Goal: Task Accomplishment & Management: Manage account settings

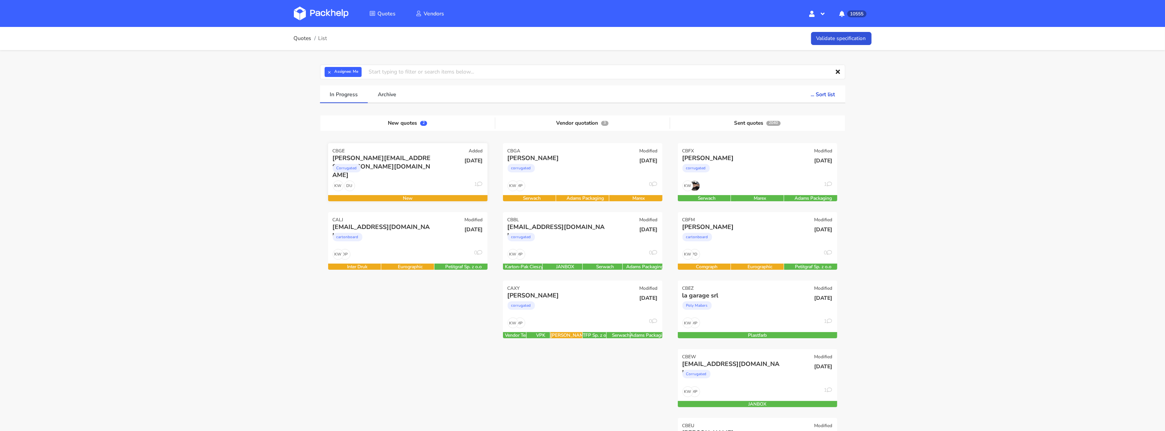
click at [394, 177] on div "Corrugated" at bounding box center [384, 169] width 102 height 15
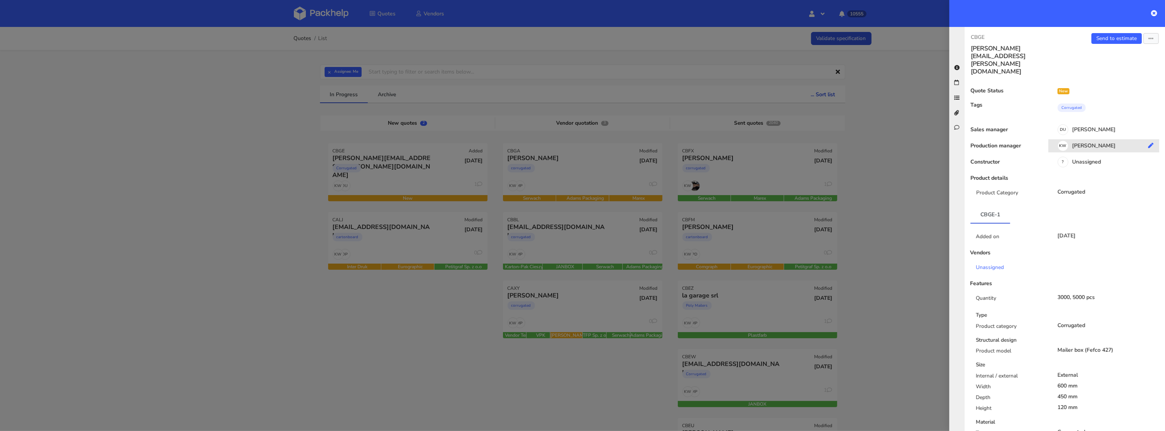
click at [1100, 143] on div "KW Klaudia Wiśniewska" at bounding box center [1106, 147] width 117 height 8
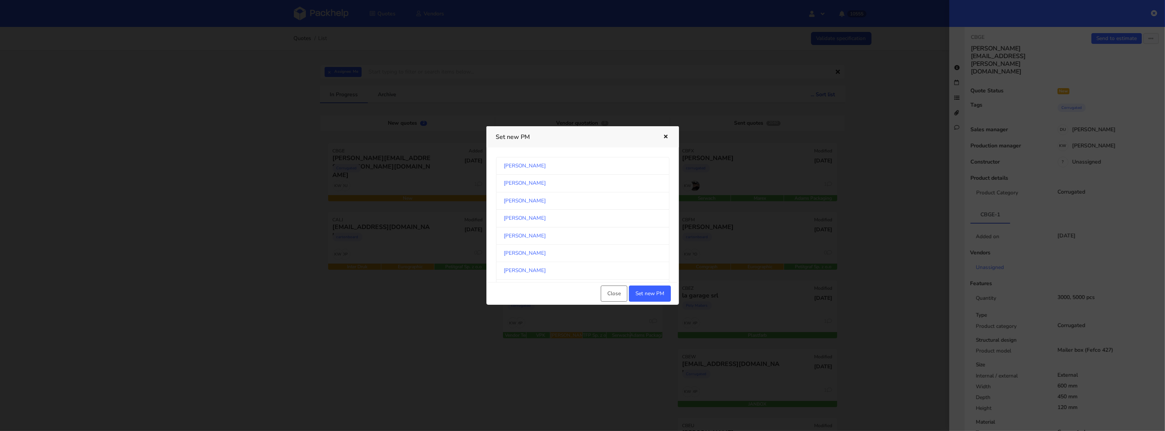
scroll to position [408, 0]
click at [554, 208] on link "Michał Palasek" at bounding box center [582, 211] width 173 height 17
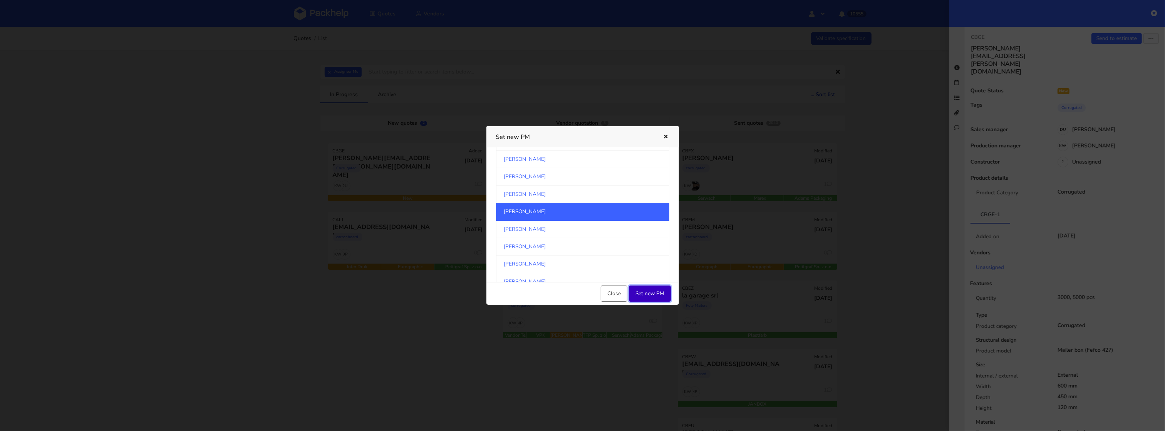
click at [651, 294] on button "Set new PM" at bounding box center [650, 294] width 42 height 16
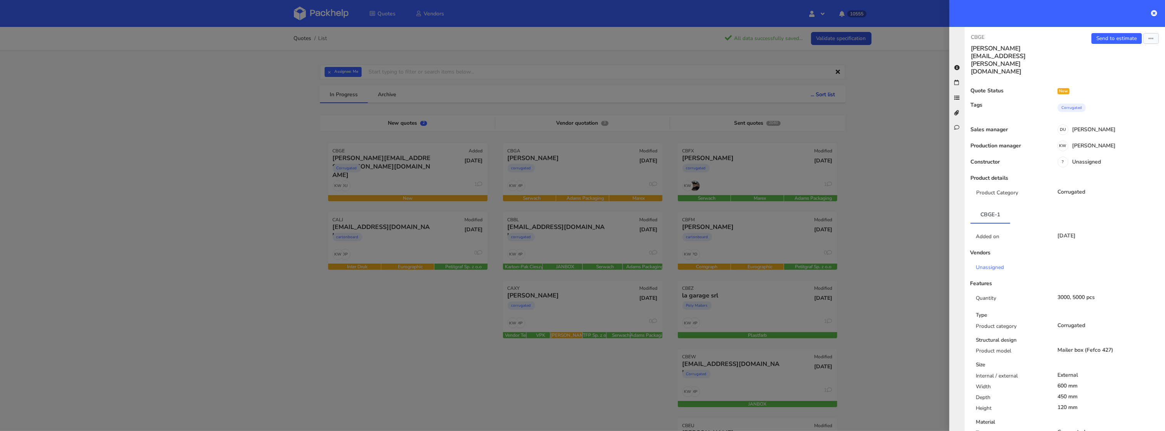
click at [244, 261] on div at bounding box center [582, 215] width 1165 height 431
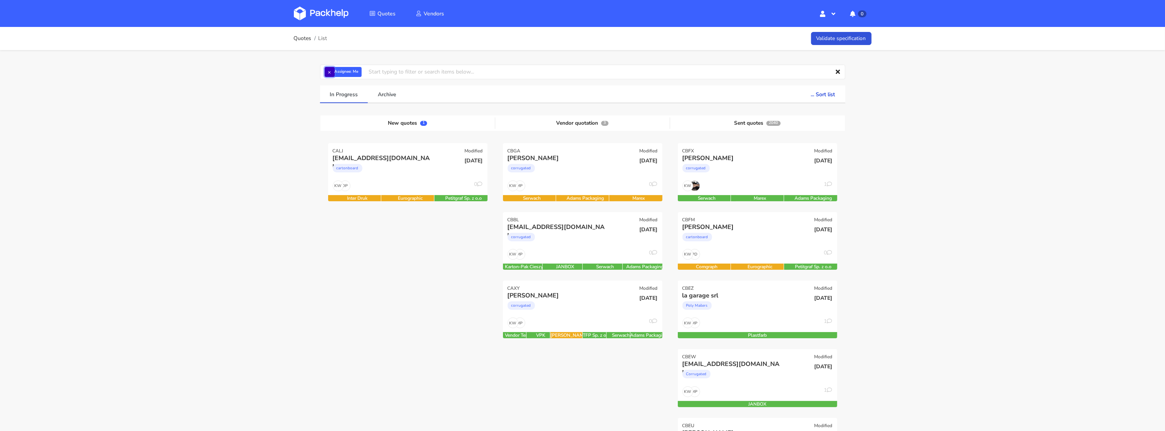
click at [328, 73] on button "×" at bounding box center [330, 72] width 10 height 10
click at [329, 73] on input "text" at bounding box center [582, 72] width 525 height 15
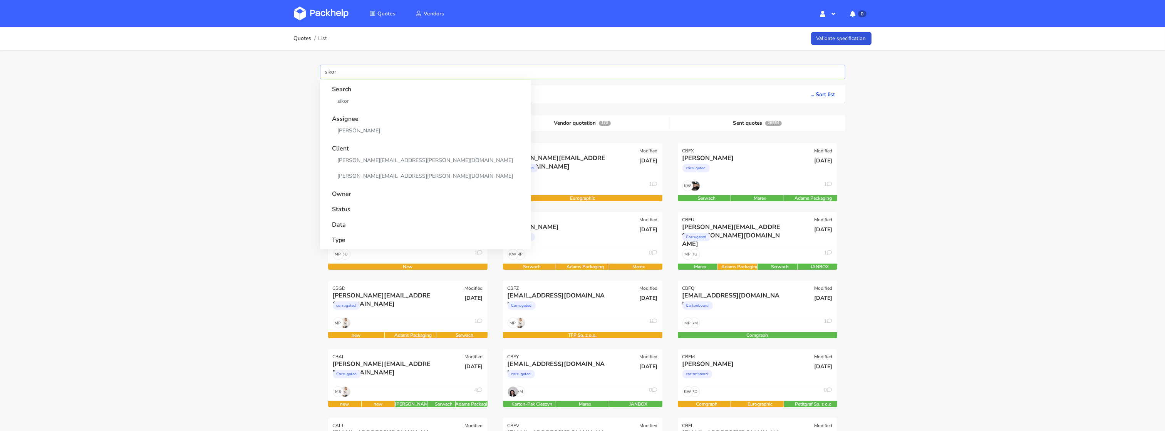
type input "sikor"
click at [359, 129] on link "Maciej Sikora" at bounding box center [425, 131] width 186 height 14
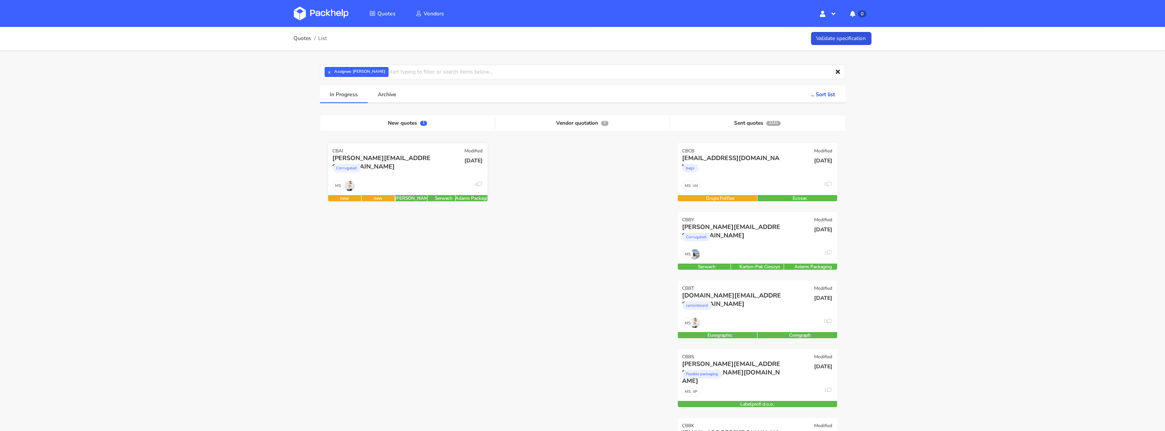
click at [385, 178] on div "gianluigi@avea-life.com Corrugated" at bounding box center [380, 167] width 107 height 26
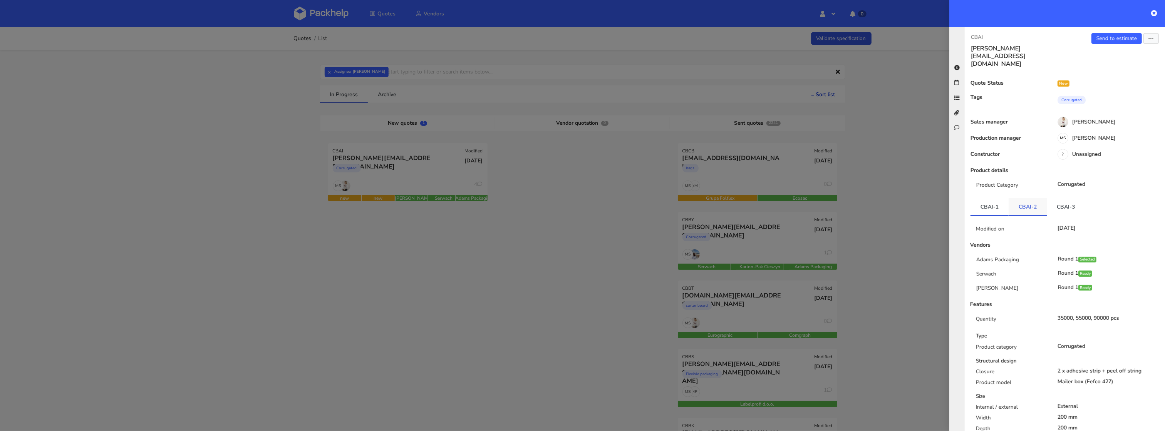
click at [1022, 198] on link "CBAI-2" at bounding box center [1027, 206] width 38 height 17
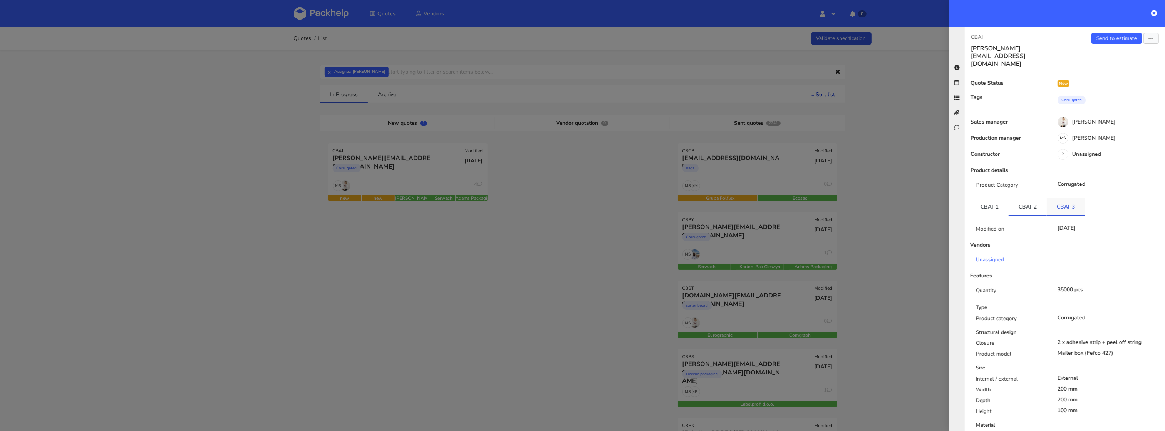
click at [1062, 198] on link "CBAI-3" at bounding box center [1065, 206] width 38 height 17
click at [1030, 198] on link "CBAI-2" at bounding box center [1027, 206] width 38 height 17
click at [1060, 198] on link "CBAI-3" at bounding box center [1065, 206] width 38 height 17
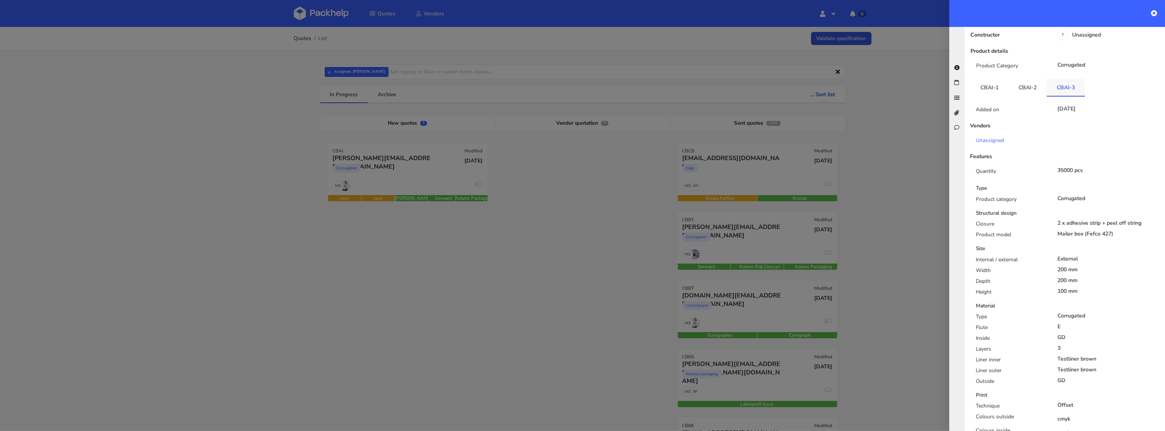
scroll to position [87, 0]
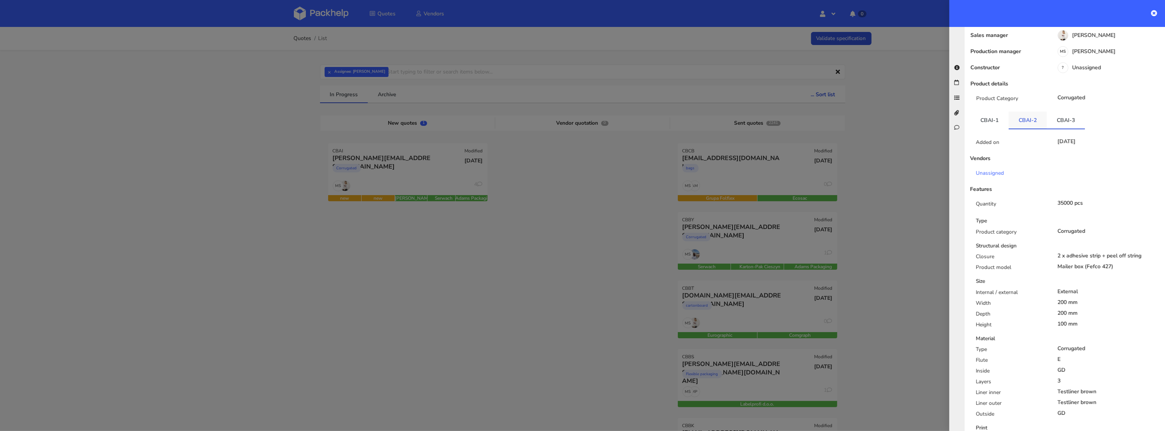
click at [1025, 112] on link "CBAI-2" at bounding box center [1027, 120] width 38 height 17
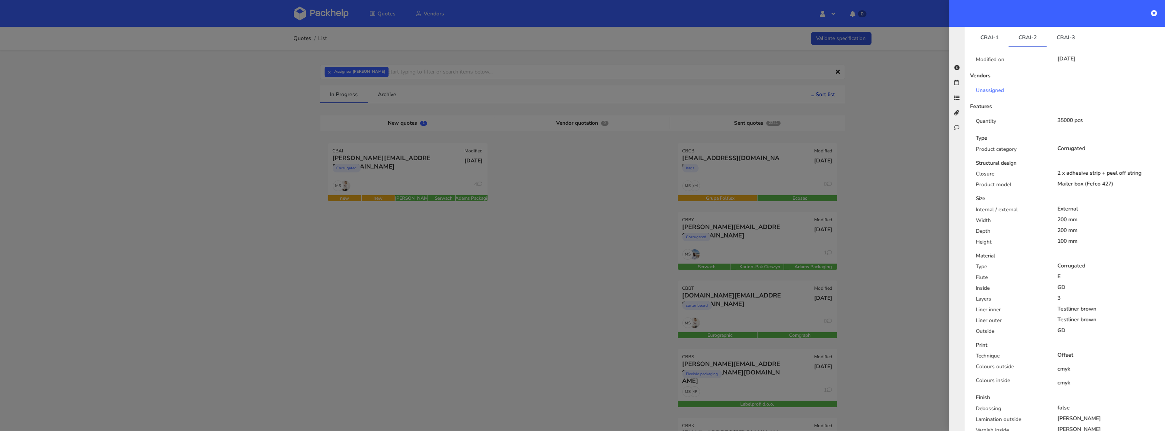
scroll to position [150, 0]
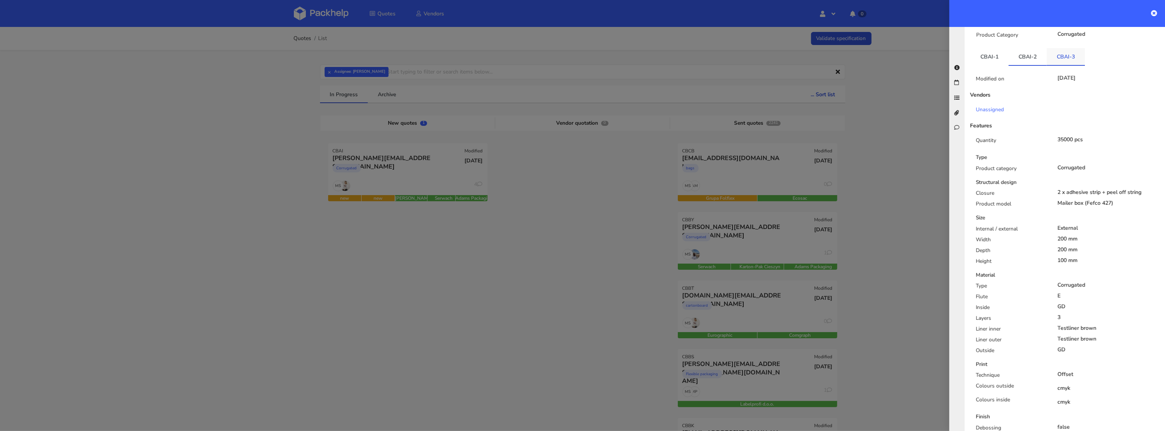
click at [1059, 48] on link "CBAI-3" at bounding box center [1065, 56] width 38 height 17
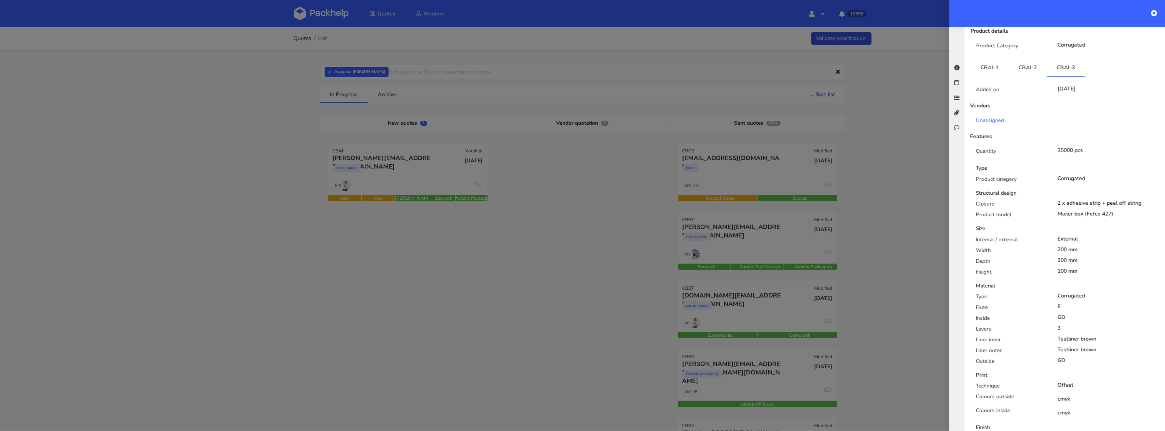
scroll to position [135, 0]
click at [1028, 64] on link "CBAI-2" at bounding box center [1027, 72] width 38 height 17
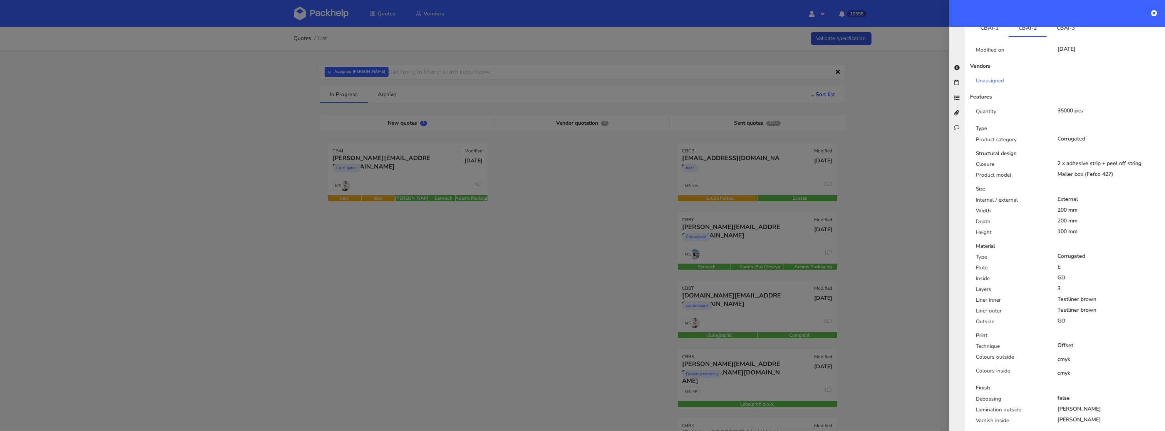
scroll to position [0, 0]
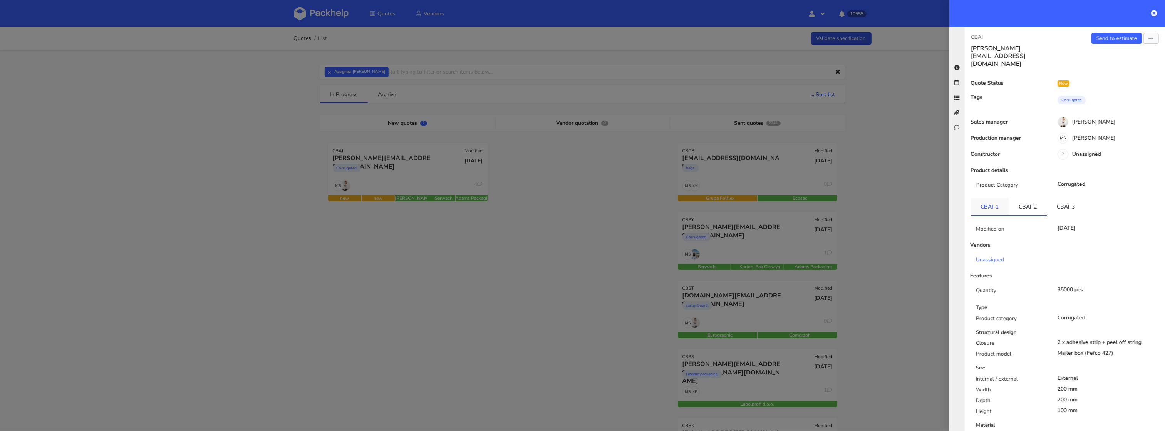
click at [993, 198] on link "CBAI-1" at bounding box center [989, 206] width 38 height 17
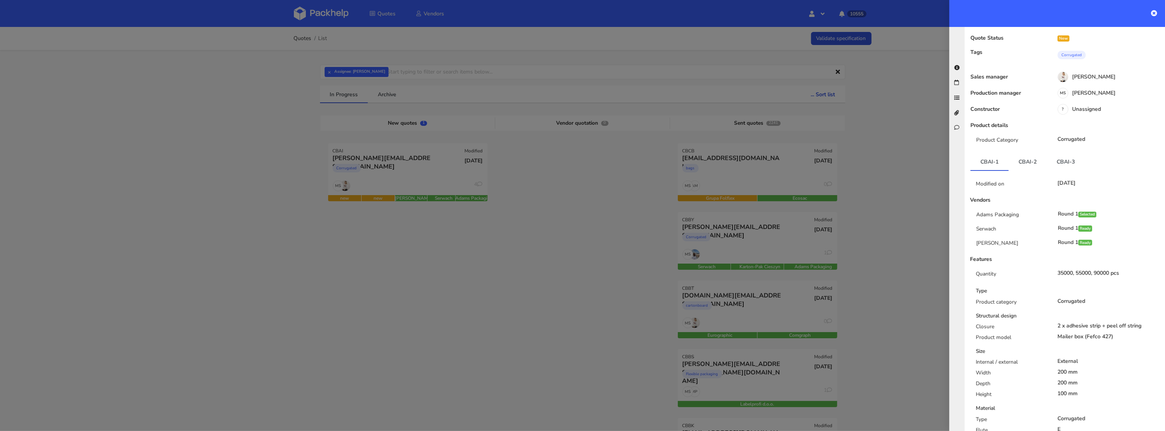
scroll to position [52, 0]
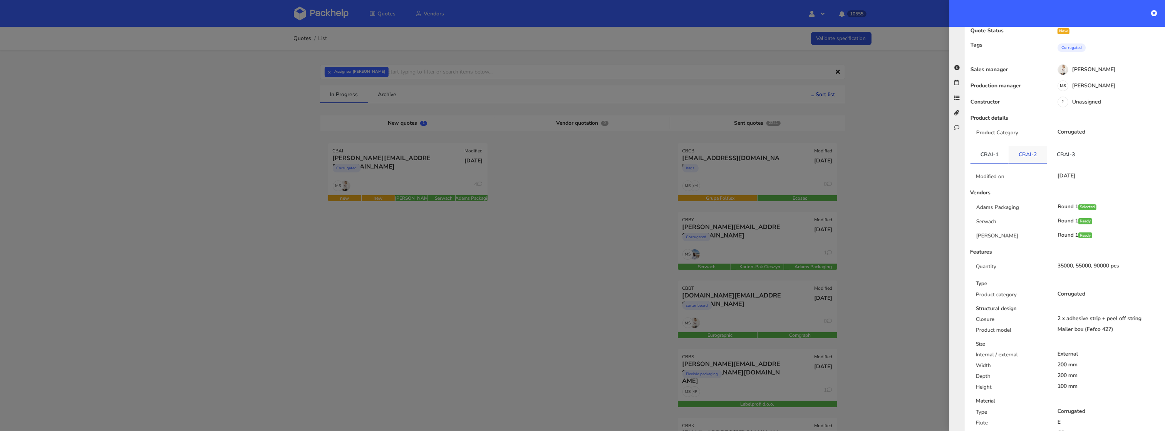
click at [1022, 146] on link "CBAI-2" at bounding box center [1027, 154] width 38 height 17
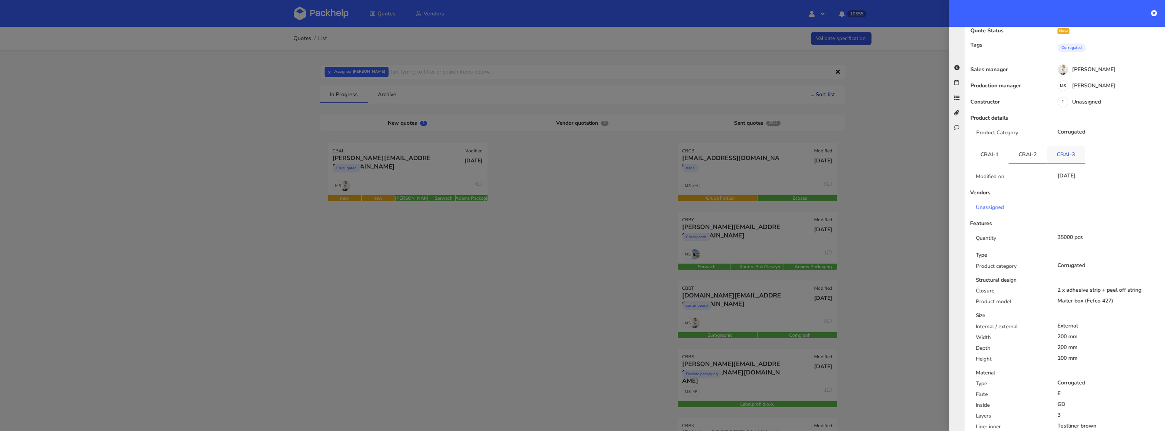
click at [1053, 146] on link "CBAI-3" at bounding box center [1065, 154] width 38 height 17
click at [994, 146] on link "CBAI-1" at bounding box center [989, 154] width 38 height 17
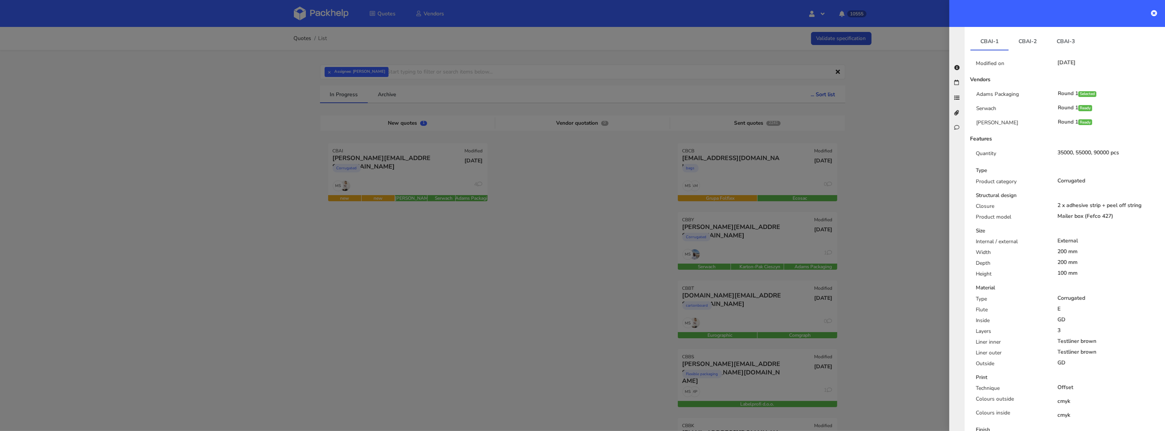
scroll to position [167, 0]
click at [334, 76] on div at bounding box center [582, 215] width 1165 height 431
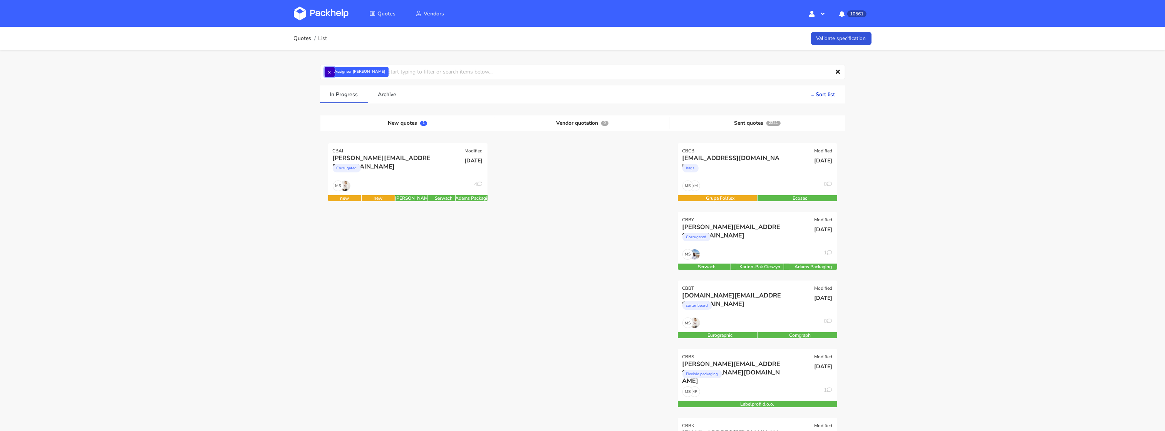
click at [331, 75] on button "×" at bounding box center [330, 72] width 10 height 10
click at [331, 74] on input "text" at bounding box center [582, 72] width 525 height 15
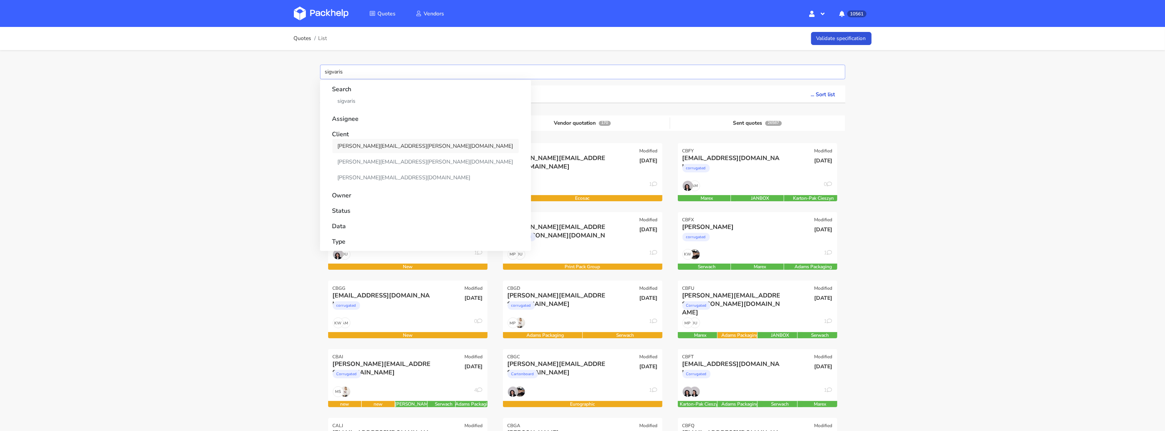
type input "sigvaris"
click at [373, 144] on link "[PERSON_NAME][EMAIL_ADDRESS][PERSON_NAME][DOMAIN_NAME]" at bounding box center [425, 146] width 186 height 14
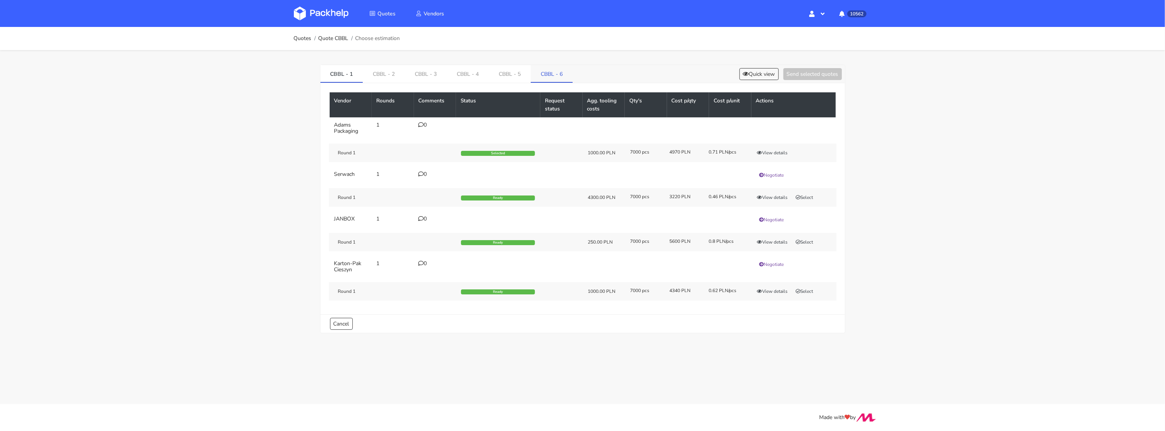
click at [548, 81] on link "CBBL - 6" at bounding box center [551, 73] width 42 height 17
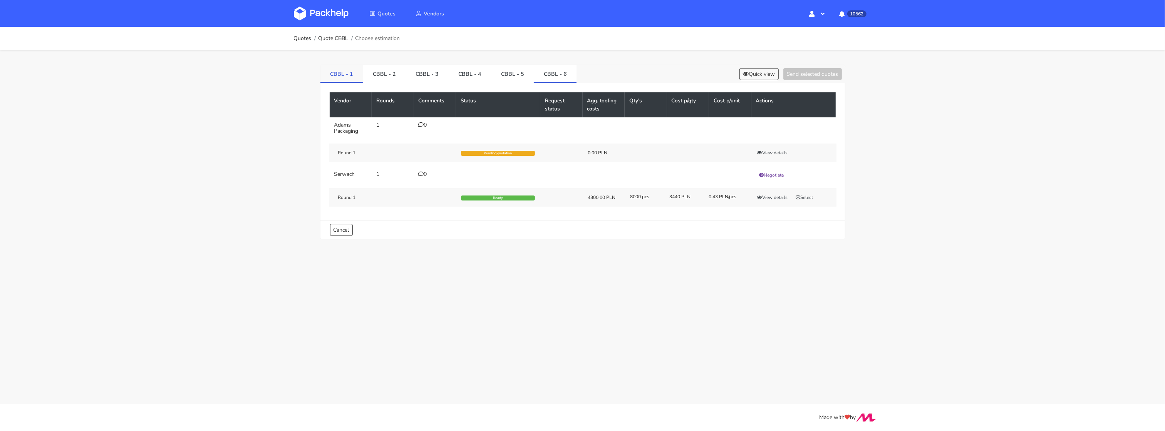
click at [335, 74] on link "CBBL - 1" at bounding box center [341, 73] width 43 height 17
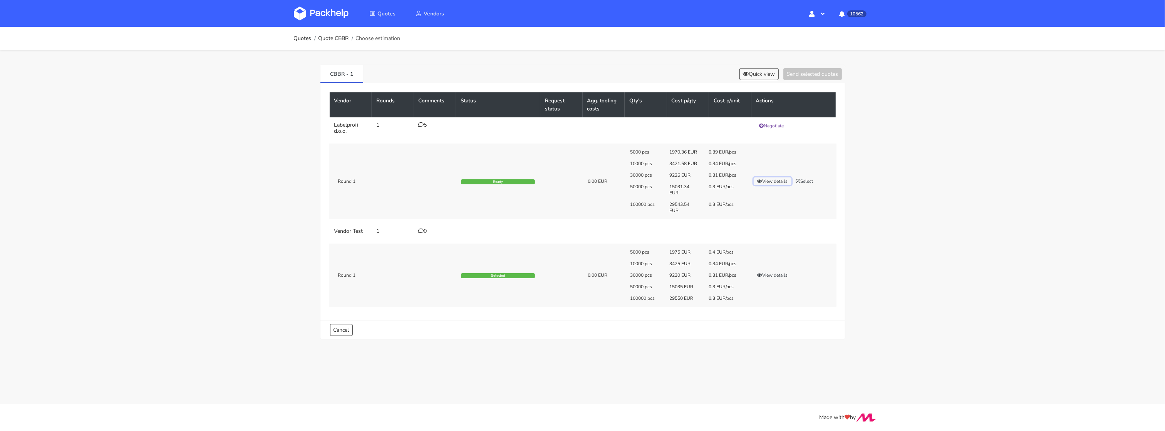
click at [774, 178] on button "View details" at bounding box center [772, 181] width 38 height 8
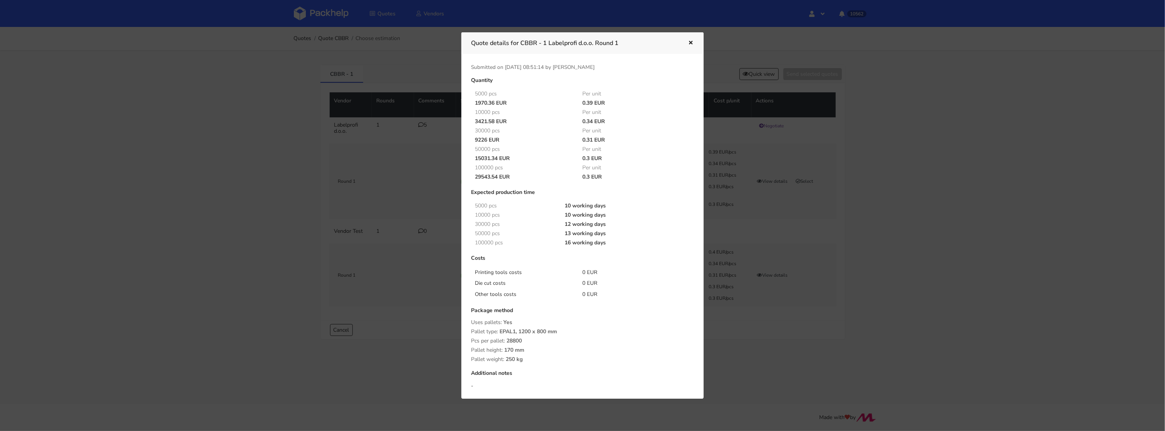
click at [872, 262] on div at bounding box center [582, 215] width 1165 height 431
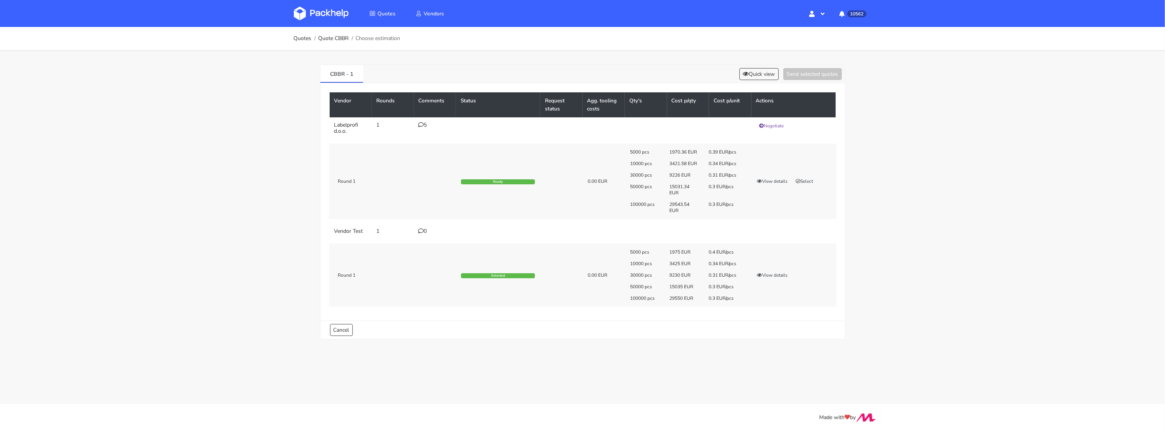
click at [425, 126] on div "5" at bounding box center [434, 125] width 33 height 6
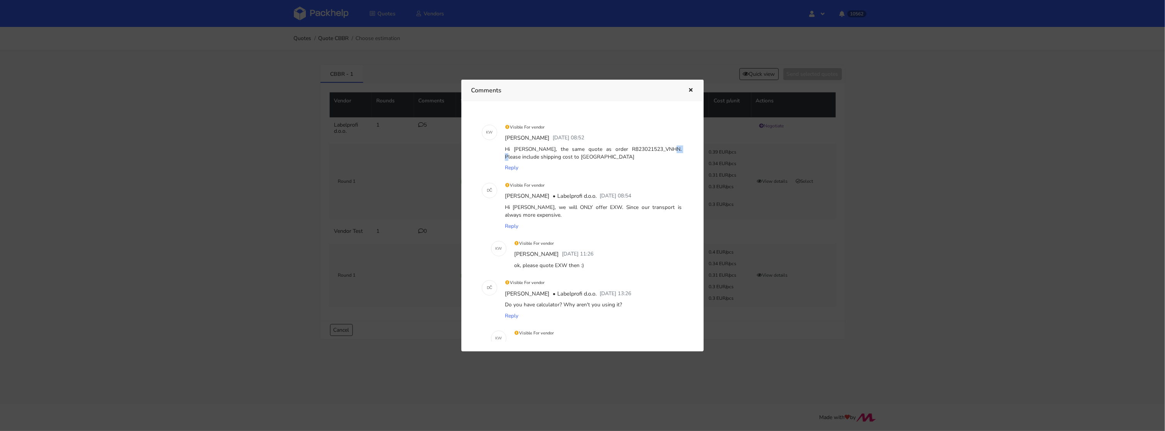
drag, startPoint x: 641, startPoint y: 150, endPoint x: 627, endPoint y: 147, distance: 14.1
click at [627, 149] on div "Hi [PERSON_NAME], the same quote as order R823021523_VNHN. Please include shipp…" at bounding box center [593, 153] width 180 height 19
copy div "VNHN"
click at [821, 201] on div at bounding box center [582, 215] width 1165 height 431
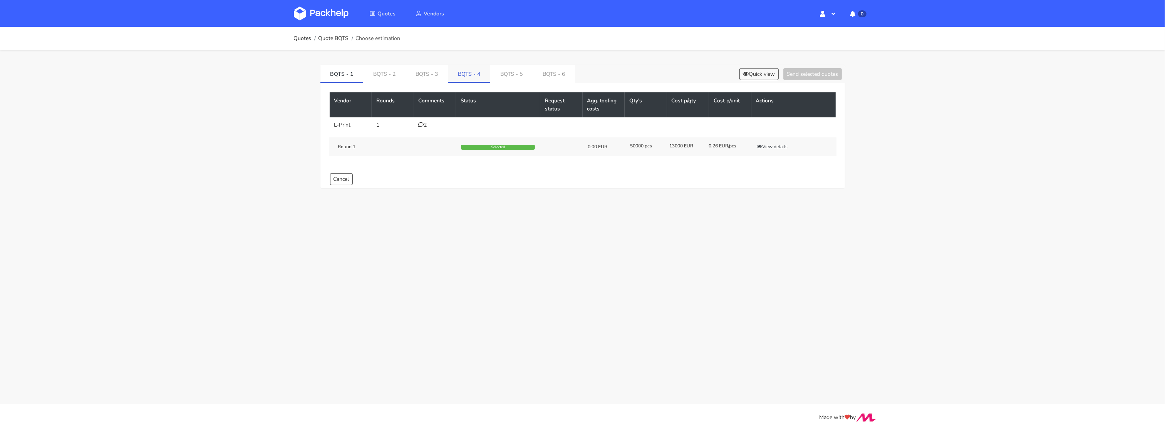
click at [469, 78] on link "BQTS - 4" at bounding box center [469, 73] width 42 height 17
click at [504, 75] on link "BQTS - 5" at bounding box center [513, 73] width 42 height 17
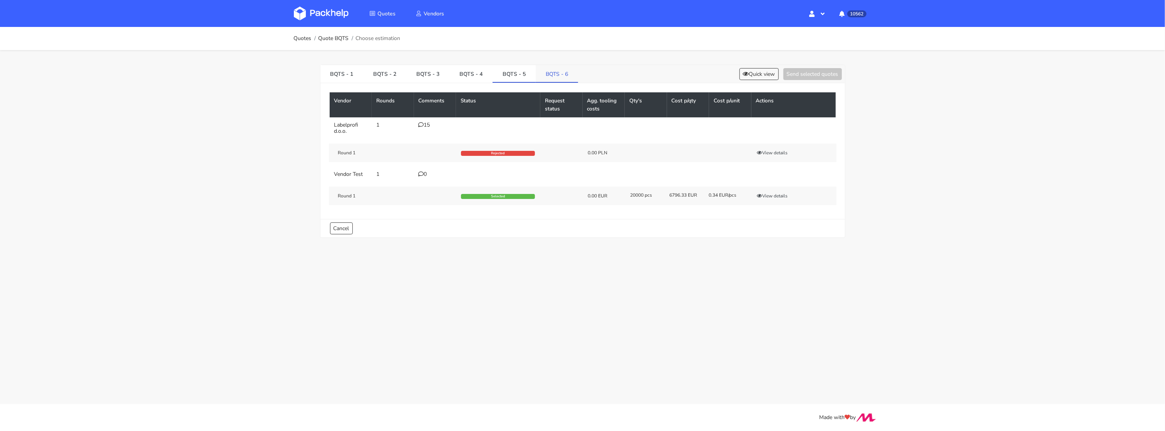
click at [561, 75] on link "BQTS - 6" at bounding box center [557, 73] width 42 height 17
click at [525, 77] on link "BQTS - 5" at bounding box center [513, 73] width 43 height 17
click at [559, 77] on link "BQTS - 6" at bounding box center [557, 73] width 43 height 17
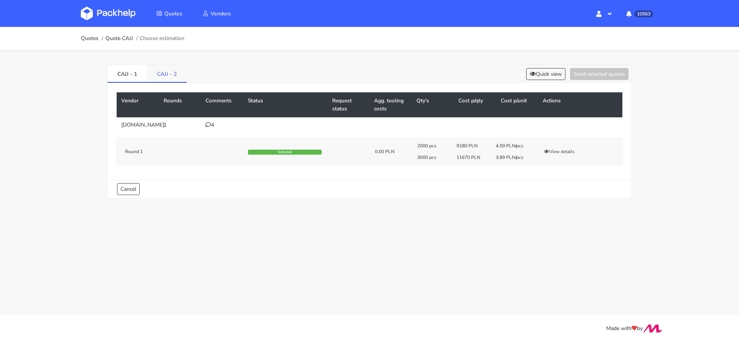
click at [167, 77] on link "CAJJ - 2" at bounding box center [167, 73] width 40 height 17
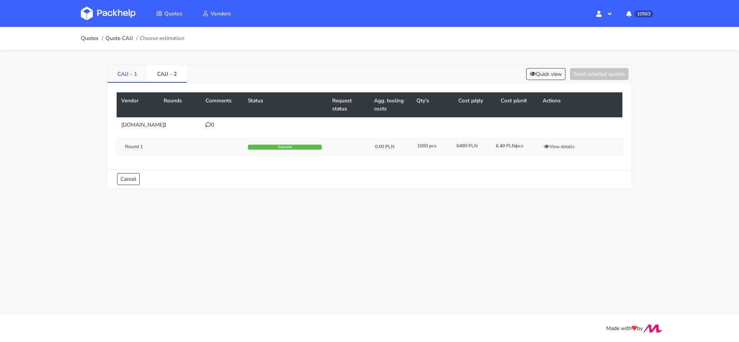
click at [136, 81] on link "CAJJ - 1" at bounding box center [127, 73] width 40 height 17
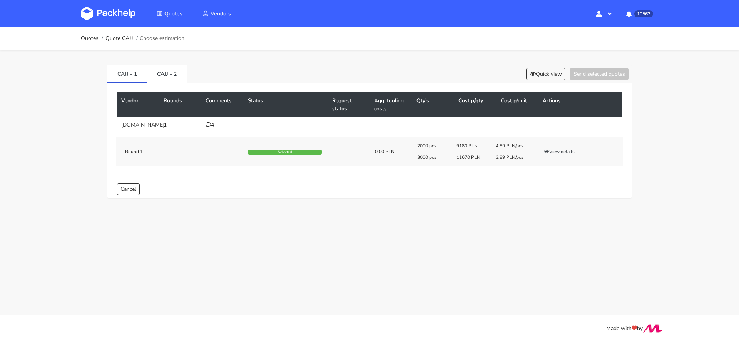
click at [211, 124] on div "4" at bounding box center [222, 125] width 33 height 6
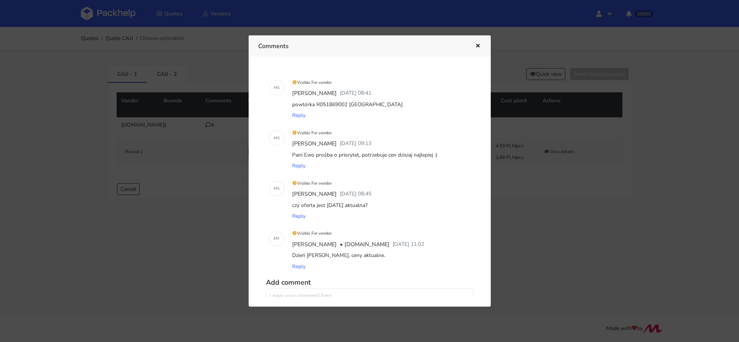
click at [539, 177] on div at bounding box center [369, 171] width 739 height 342
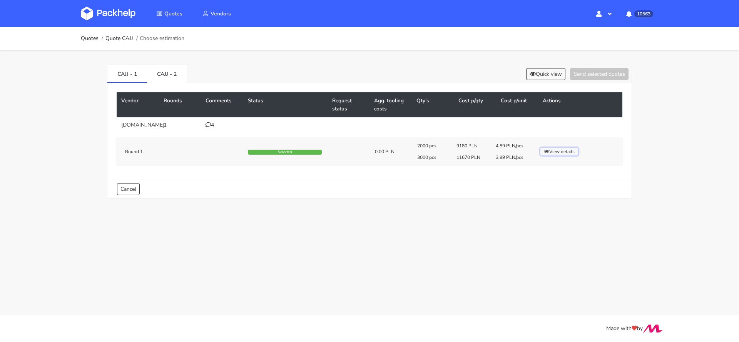
click at [565, 152] on button "View details" at bounding box center [560, 152] width 38 height 8
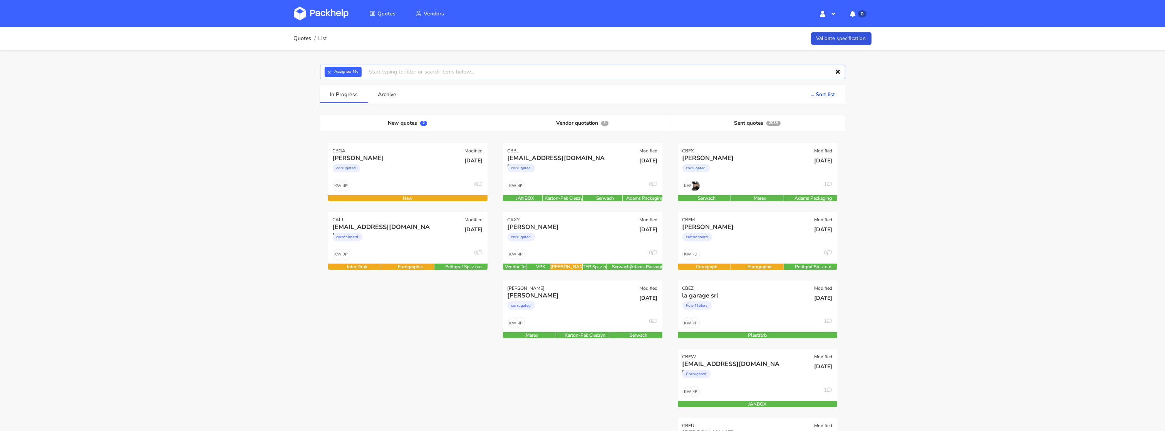
click at [326, 65] on input "text" at bounding box center [582, 72] width 525 height 15
click at [335, 72] on button "×" at bounding box center [330, 72] width 10 height 10
click at [332, 73] on input "text" at bounding box center [582, 72] width 525 height 15
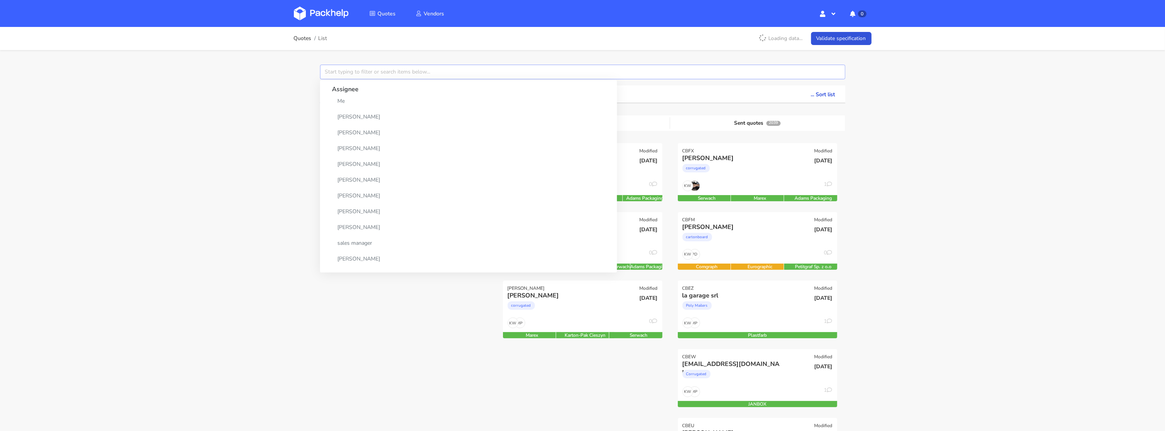
paste input "CBGD"
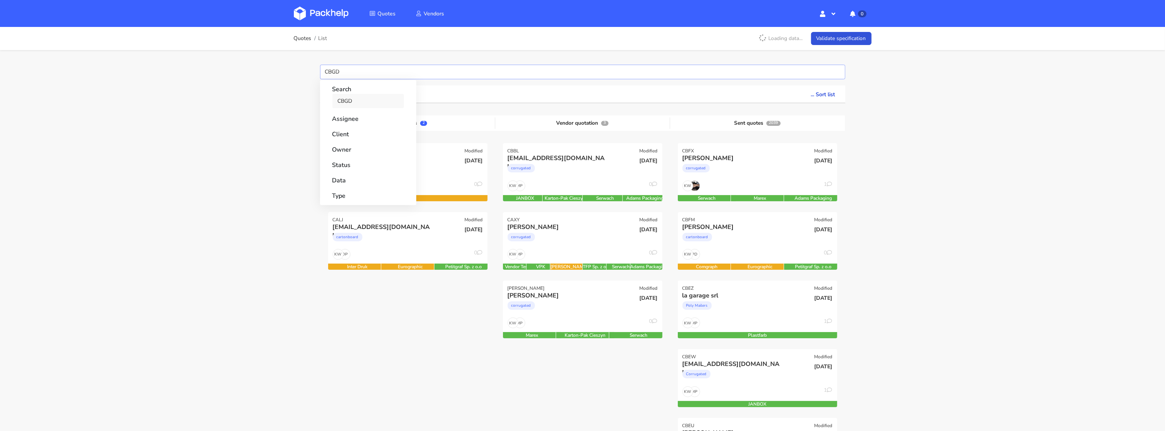
type input "CBGD"
click at [345, 102] on link "CBGD" at bounding box center [368, 101] width 72 height 14
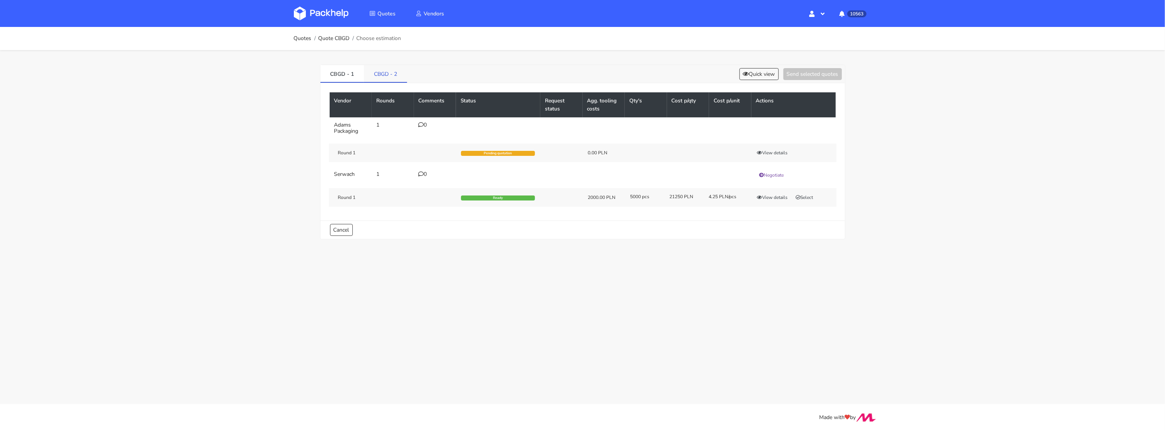
click at [382, 77] on link "CBGD - 2" at bounding box center [385, 73] width 43 height 17
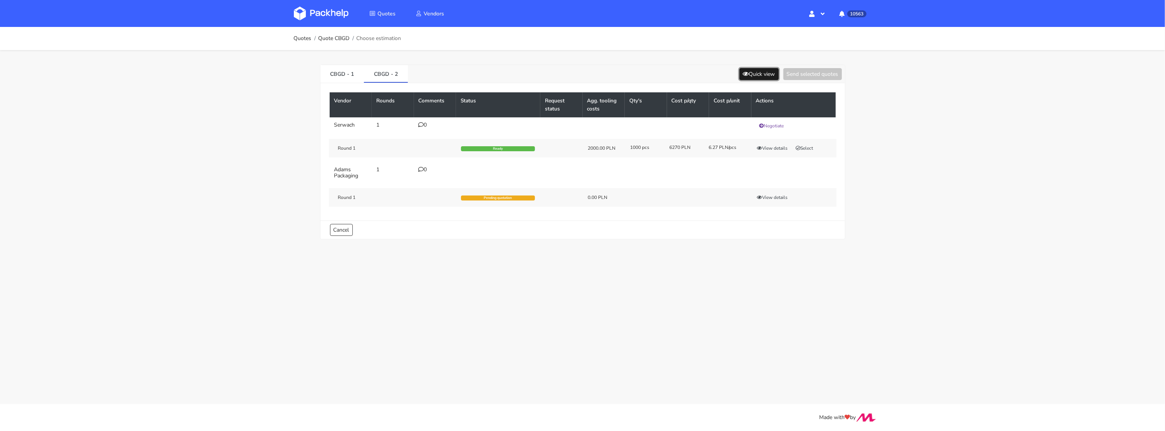
click at [749, 74] on button "Quick view" at bounding box center [758, 74] width 39 height 12
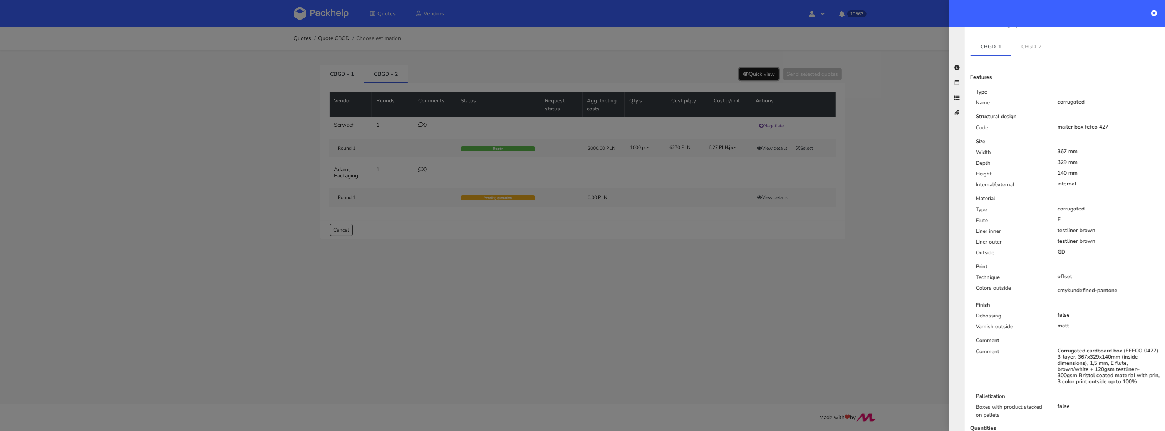
scroll to position [124, 0]
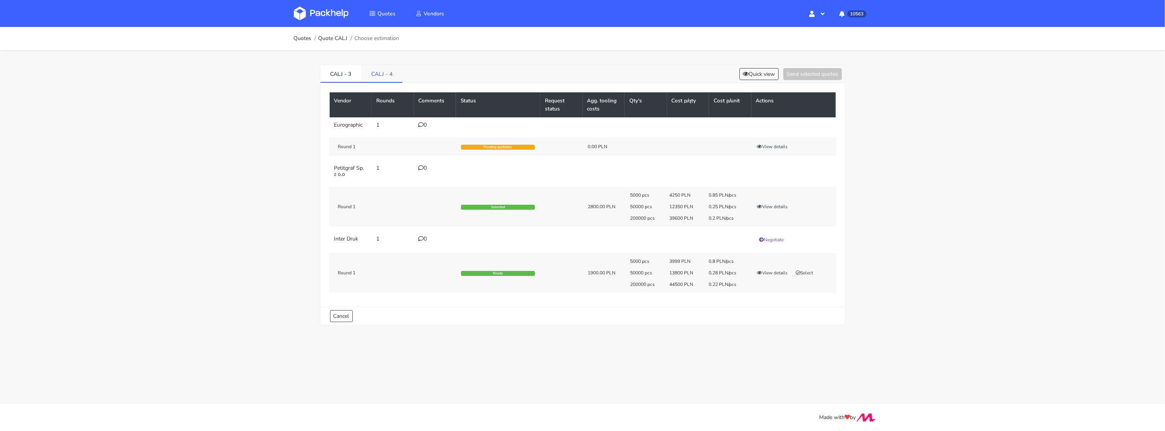
click at [382, 80] on link "CALJ - 4" at bounding box center [381, 73] width 41 height 17
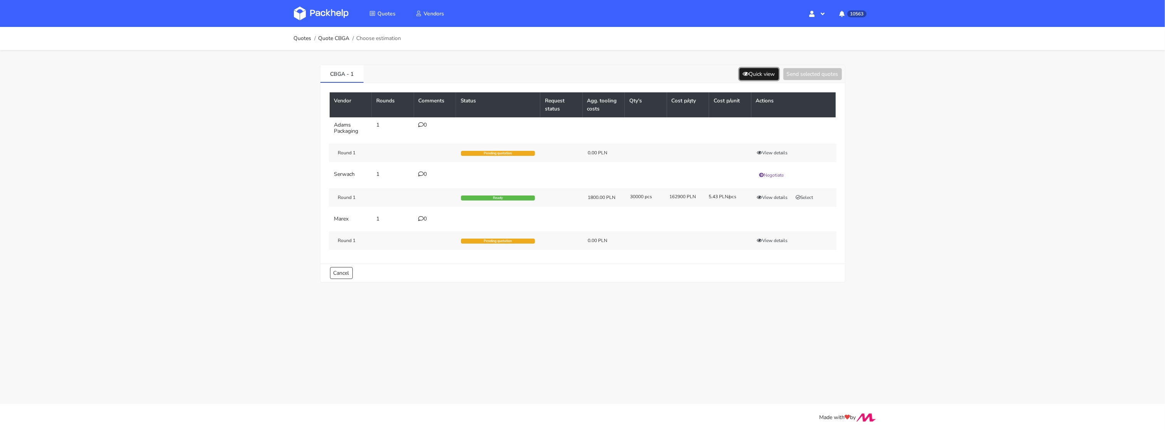
click at [751, 73] on button "Quick view" at bounding box center [758, 74] width 39 height 12
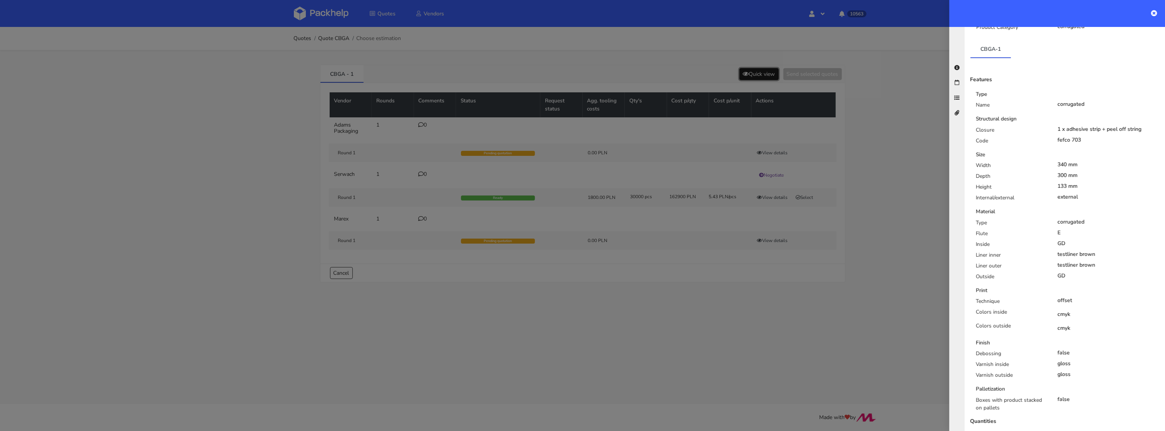
scroll to position [156, 0]
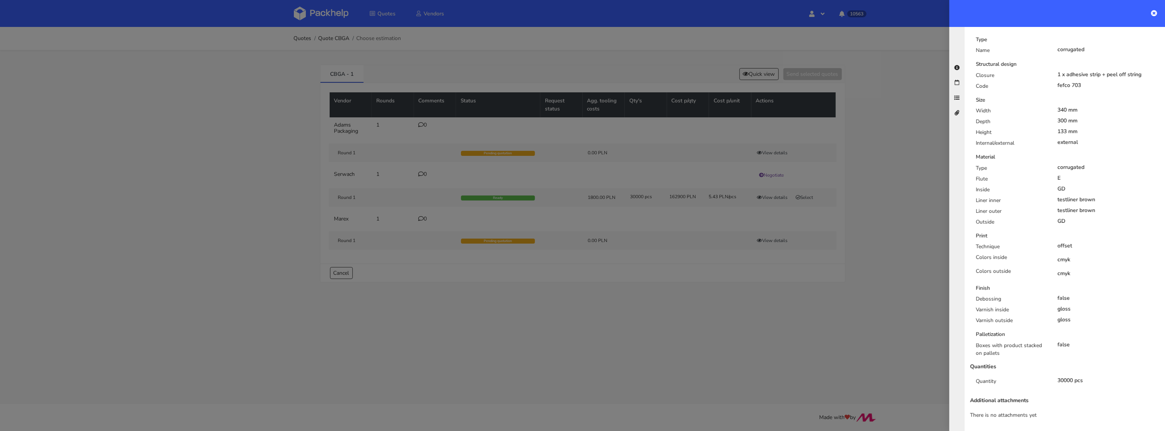
click at [759, 207] on div at bounding box center [582, 215] width 1165 height 431
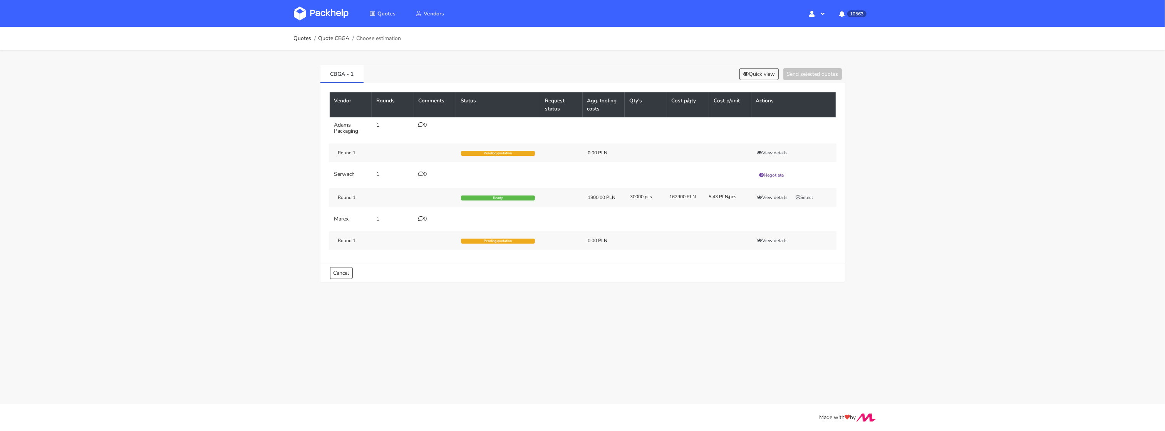
click at [421, 123] on icon at bounding box center [420, 124] width 5 height 5
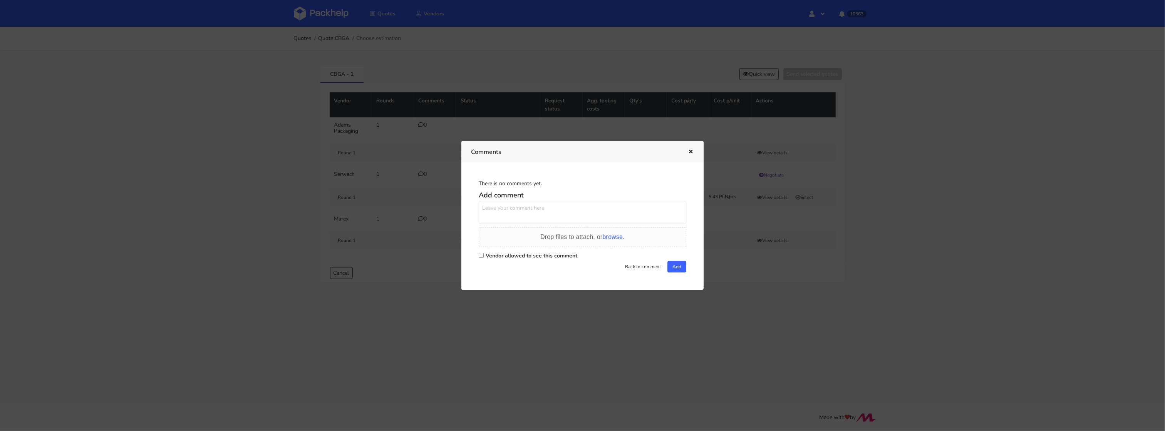
click at [745, 72] on div at bounding box center [582, 215] width 1165 height 431
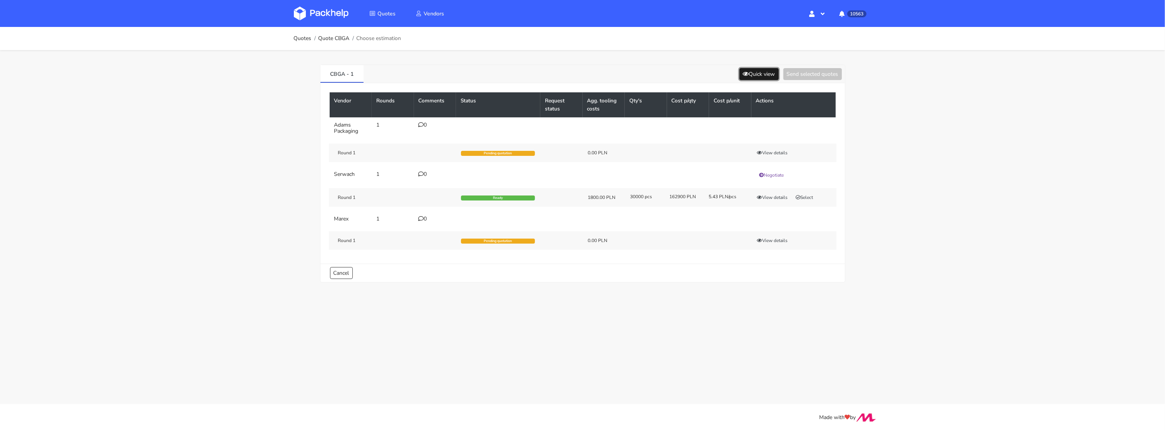
click at [751, 72] on button "Quick view" at bounding box center [758, 74] width 39 height 12
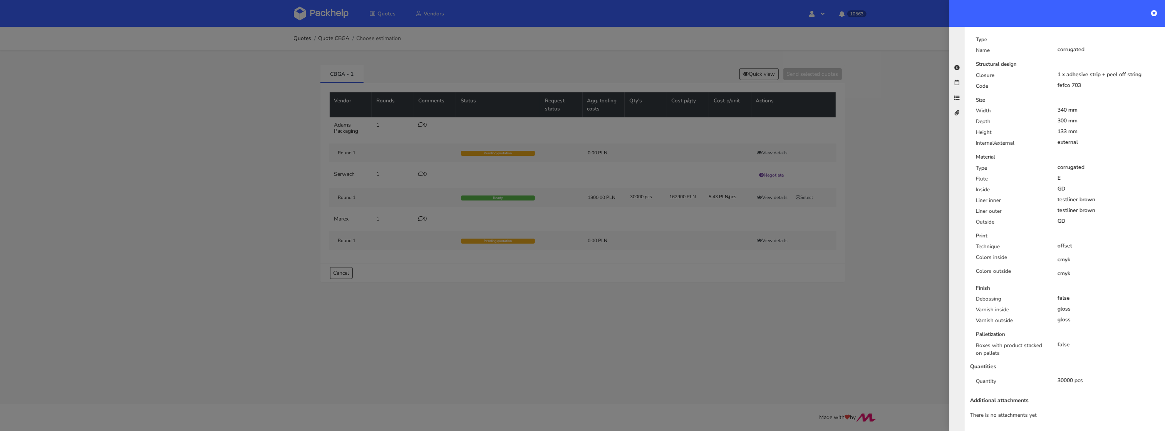
click at [412, 135] on div at bounding box center [582, 215] width 1165 height 431
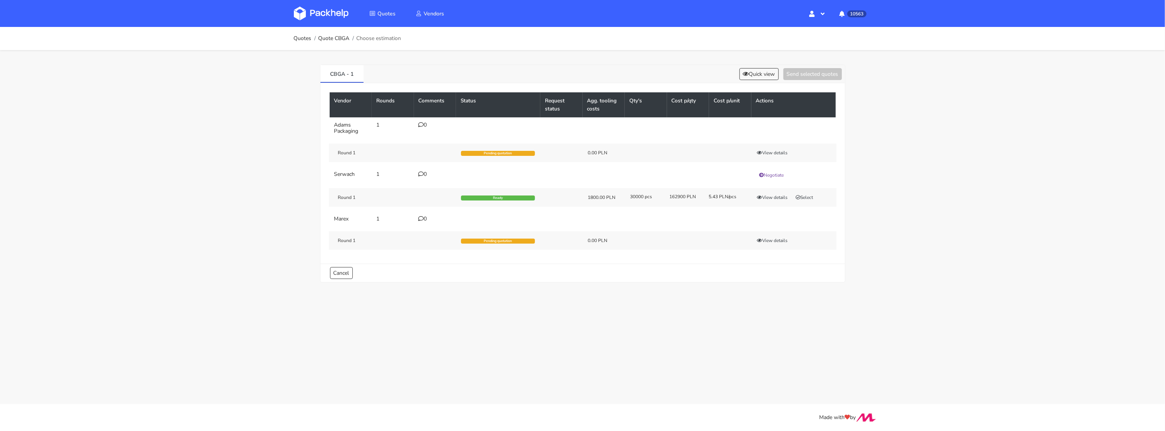
click at [418, 126] on icon at bounding box center [420, 124] width 5 height 5
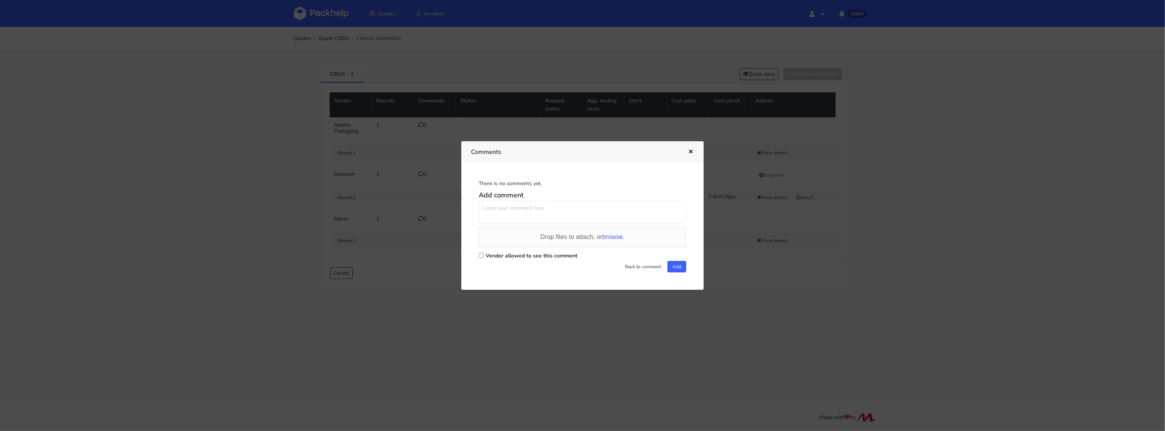
click at [482, 255] on input "Vendor allowed to see this comment" at bounding box center [481, 255] width 5 height 5
checkbox input "true"
click at [497, 220] on textarea at bounding box center [583, 212] width 208 height 23
type textarea "[PERSON_NAME], to wycena o której rozmawiałyśmy przez telefon. Prośba o sprawdz…"
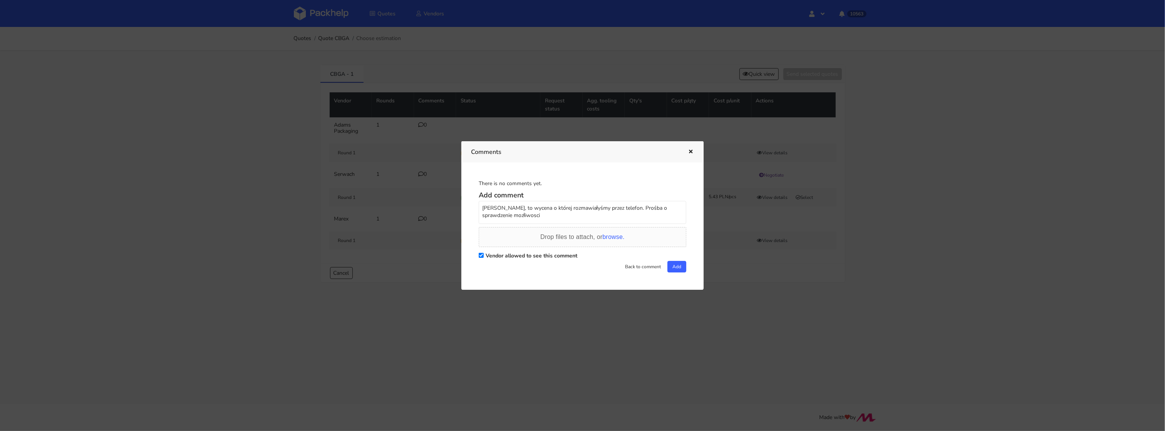
click at [686, 267] on div "There is no comments yet. Add comment [PERSON_NAME], to wycena o której rozmawi…" at bounding box center [582, 226] width 223 height 108
click at [676, 268] on button "Add" at bounding box center [676, 267] width 19 height 12
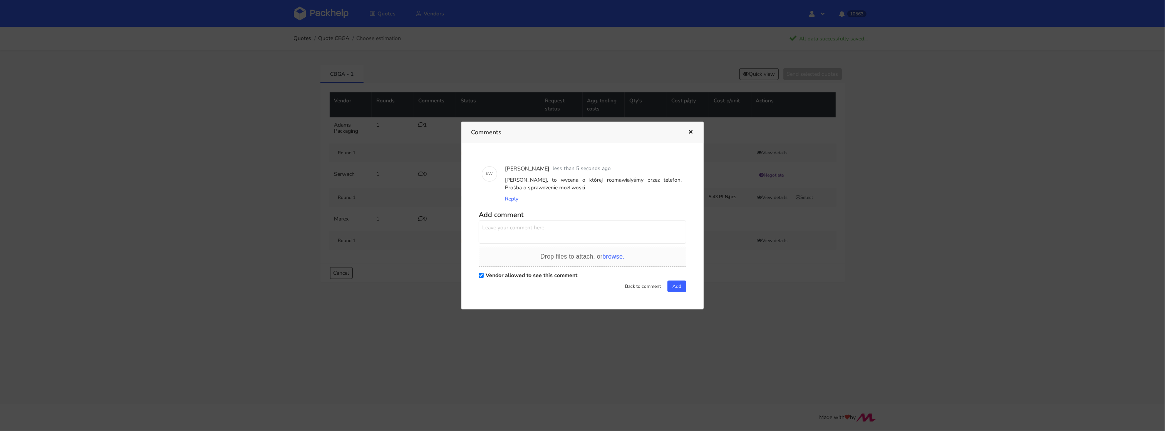
click at [288, 130] on div at bounding box center [582, 215] width 1165 height 431
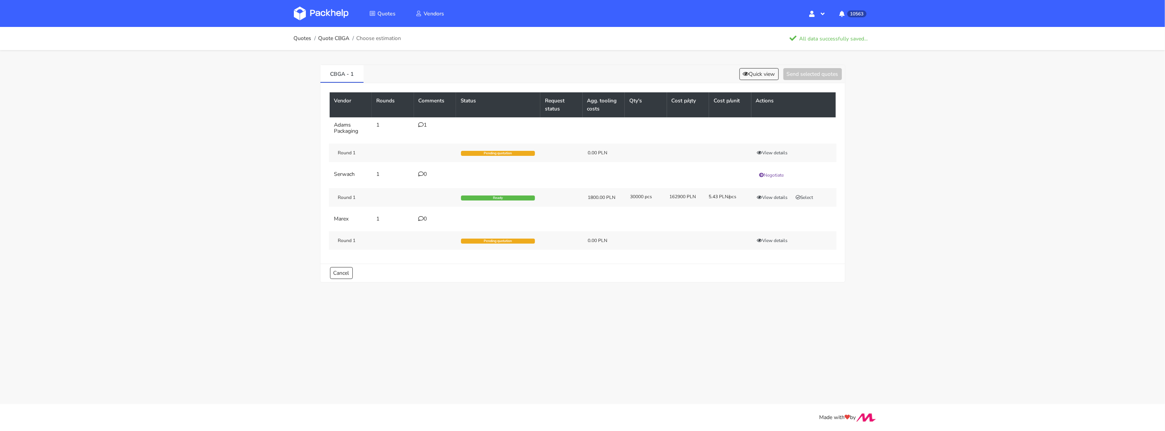
click at [323, 12] on img at bounding box center [321, 14] width 55 height 14
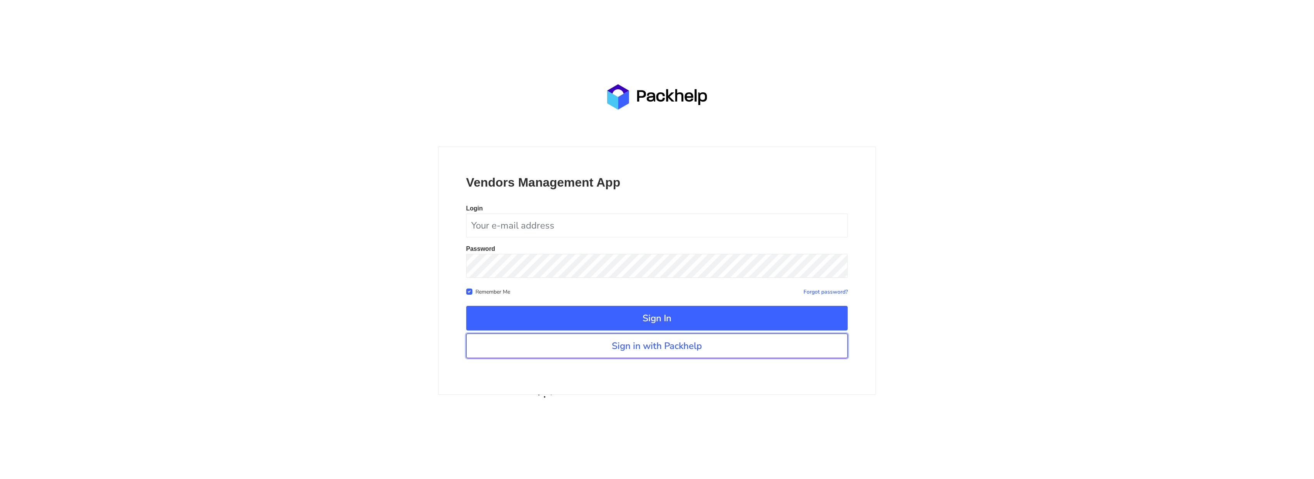
click at [602, 348] on link "Sign in with Packhelp" at bounding box center [657, 346] width 382 height 25
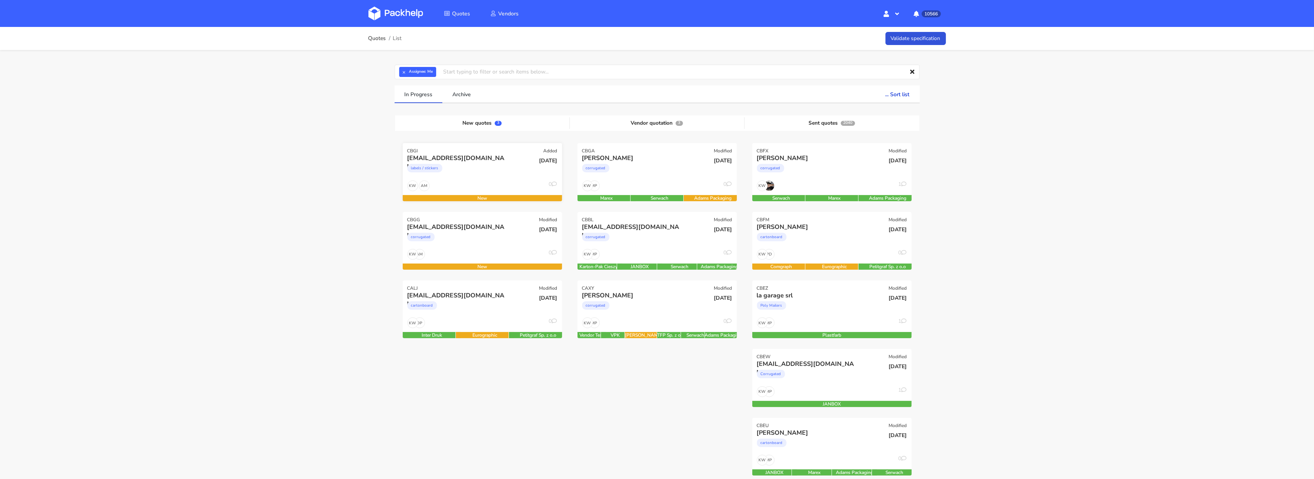
click at [462, 181] on div "AM KW 0" at bounding box center [482, 188] width 159 height 15
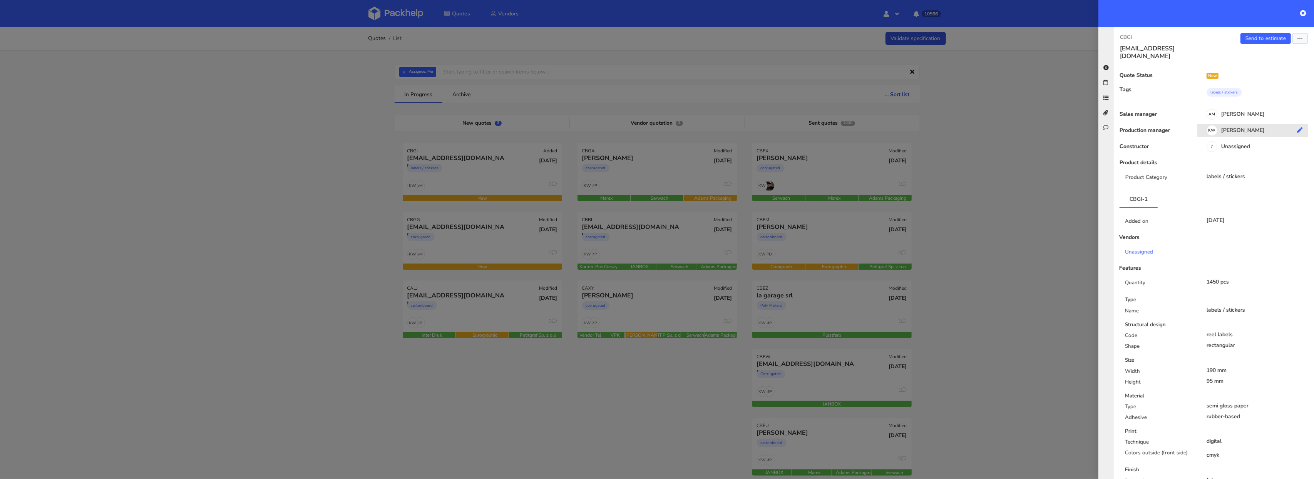
click at [1247, 127] on div "KW [PERSON_NAME]" at bounding box center [1255, 131] width 117 height 8
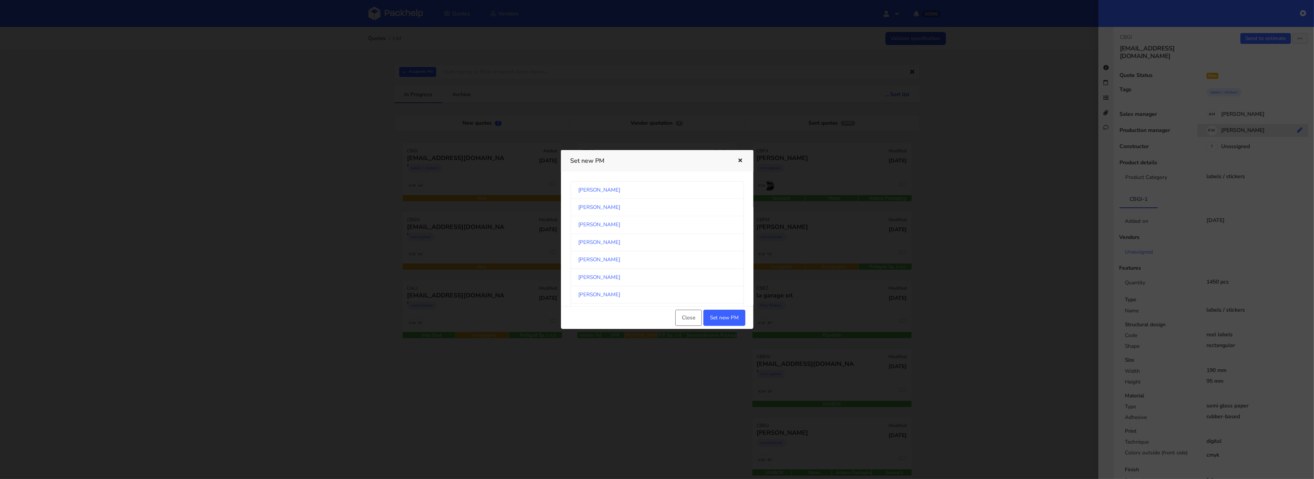
scroll to position [408, 0]
click at [688, 241] on link "[PERSON_NAME]" at bounding box center [657, 236] width 173 height 17
click at [721, 316] on button "Set new PM" at bounding box center [724, 318] width 42 height 16
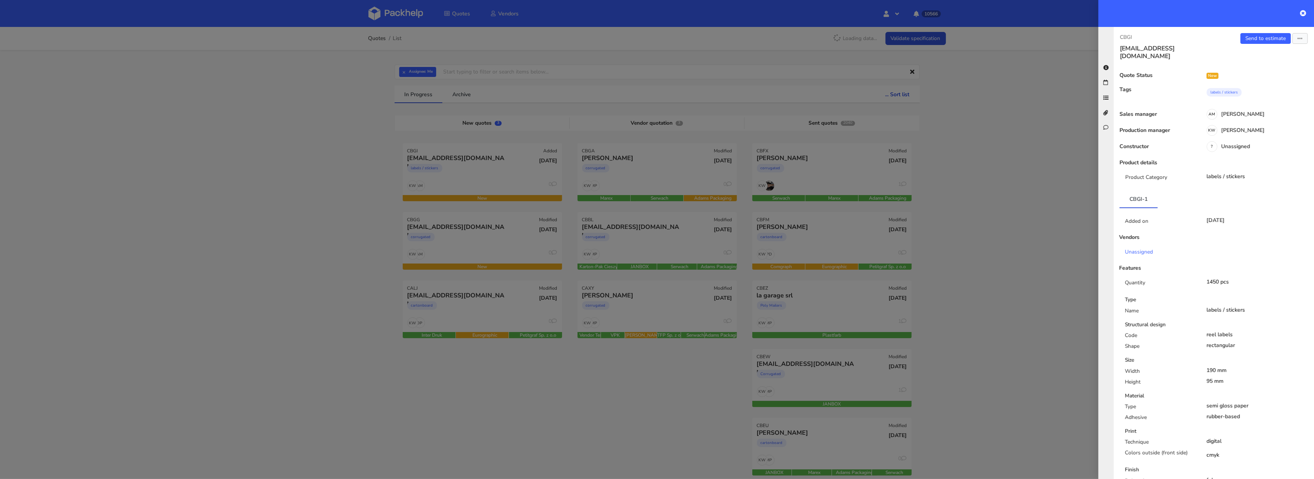
click at [419, 213] on div at bounding box center [657, 239] width 1314 height 479
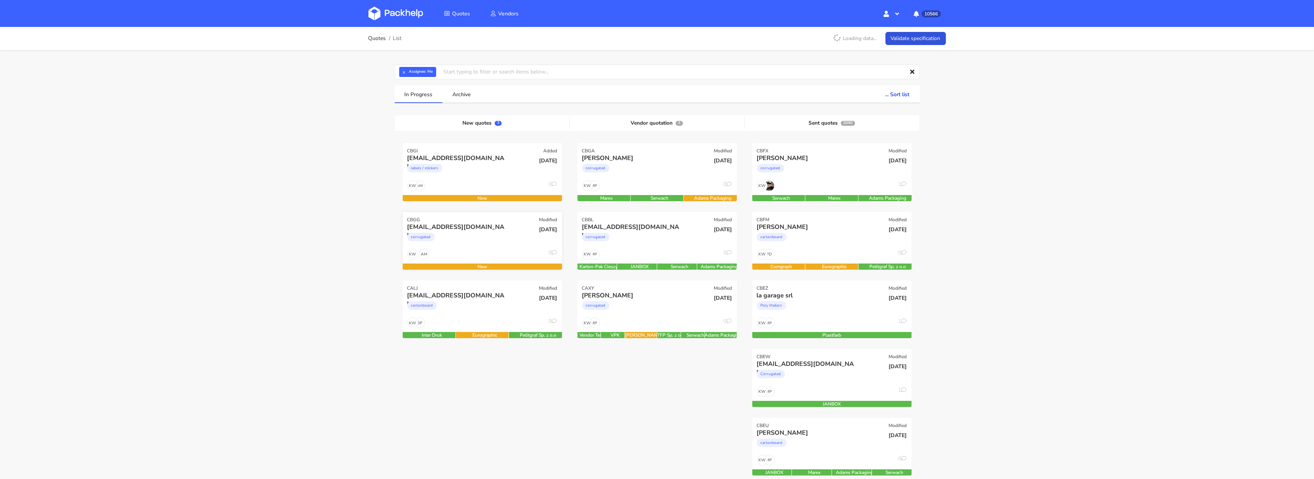
click at [457, 257] on div "AM KW 0" at bounding box center [482, 256] width 159 height 15
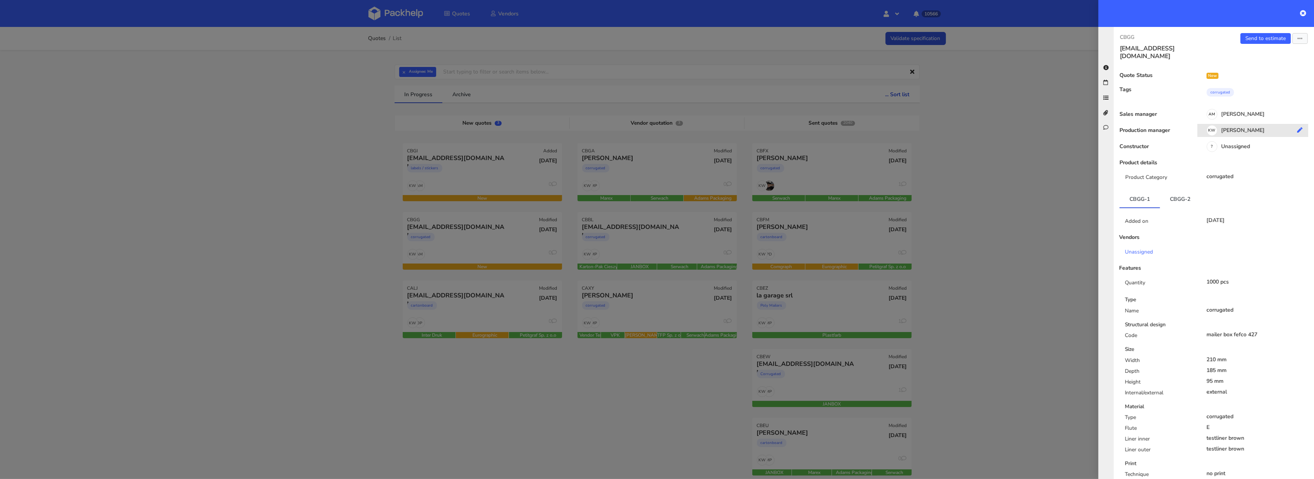
click at [1227, 127] on div "KW Klaudia Wiśniewska" at bounding box center [1255, 131] width 117 height 8
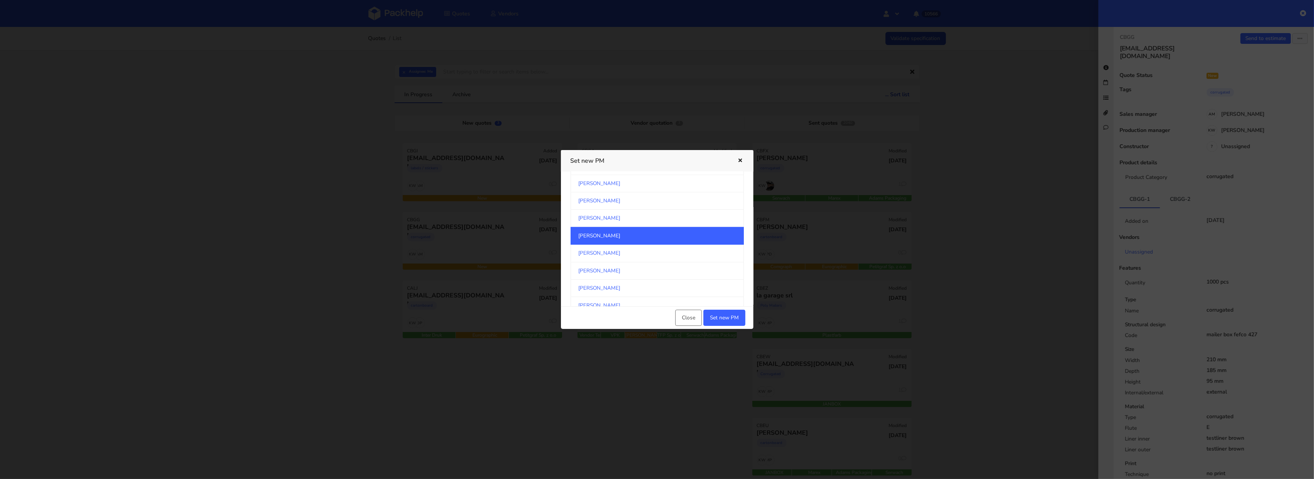
click at [691, 242] on link "[PERSON_NAME]" at bounding box center [657, 236] width 173 height 18
click at [730, 316] on button "Set new PM" at bounding box center [724, 318] width 42 height 16
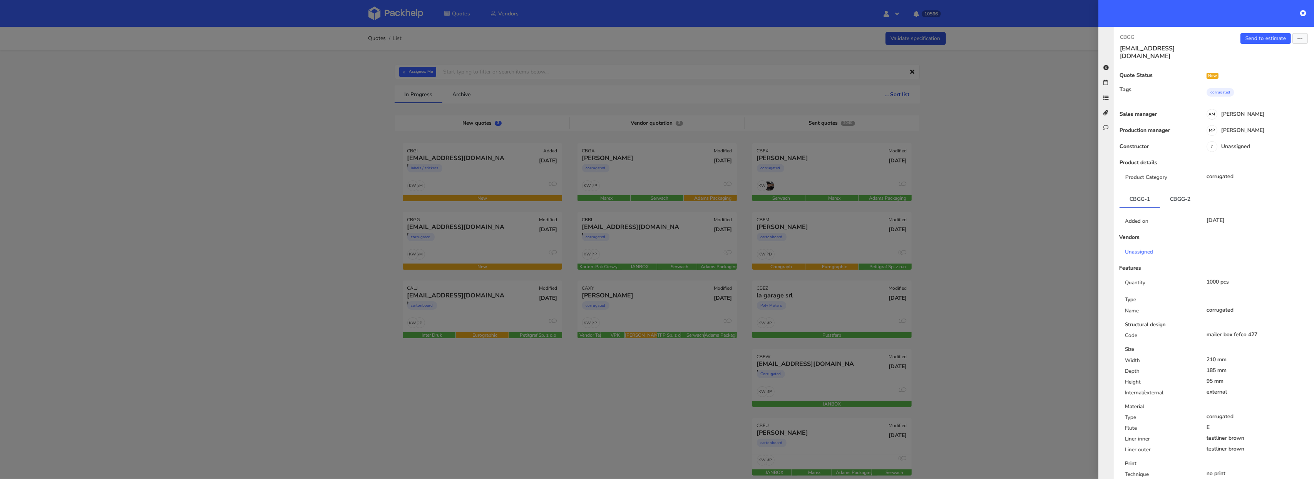
click at [401, 78] on div at bounding box center [657, 239] width 1314 height 479
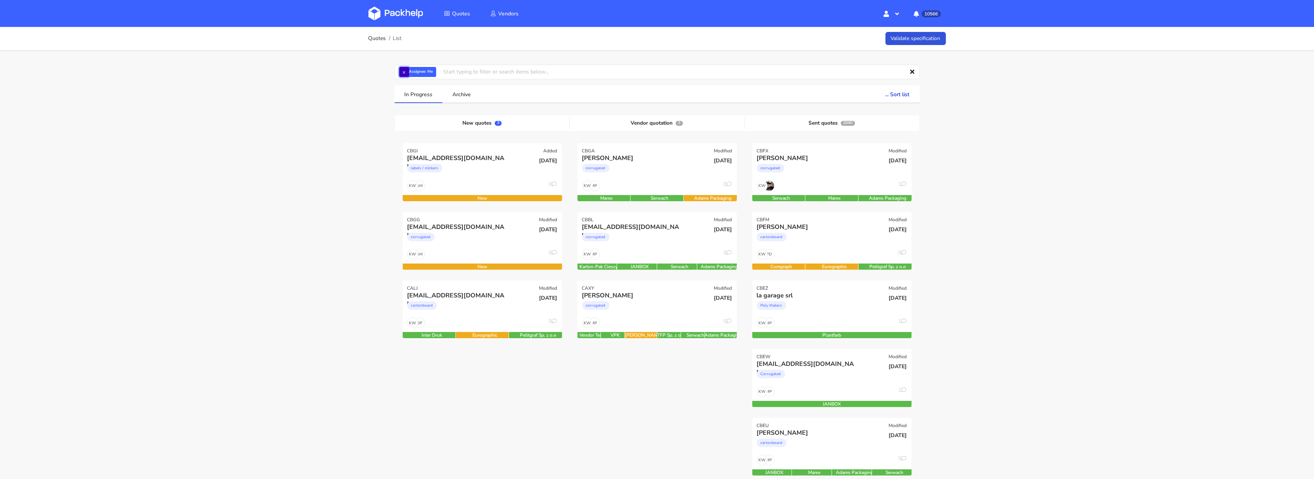
click at [404, 75] on button "×" at bounding box center [404, 72] width 10 height 10
click at [411, 74] on input "text" at bounding box center [657, 72] width 525 height 15
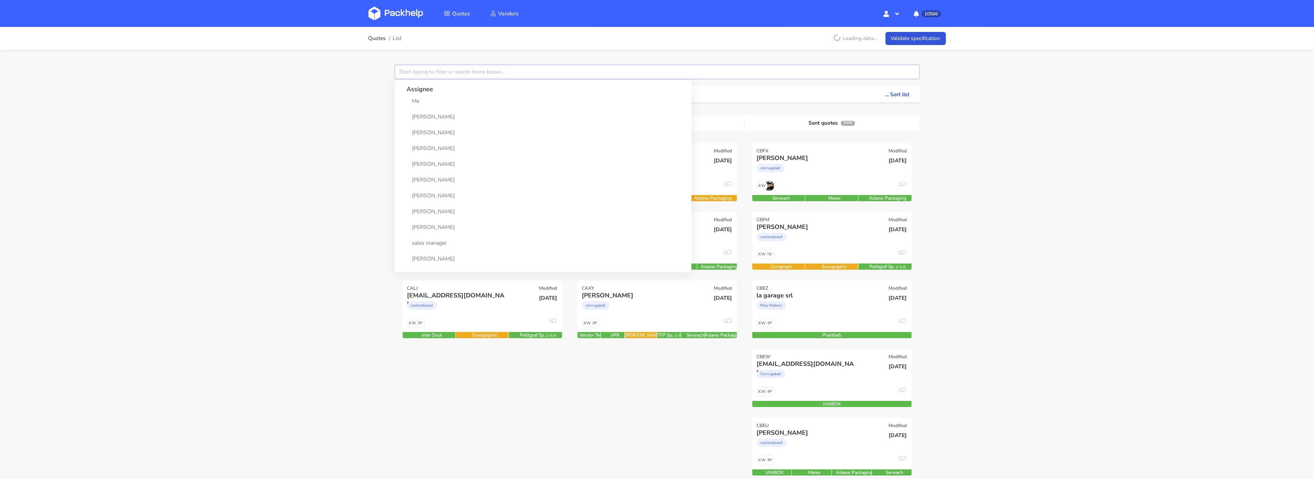
paste input "CAXN"
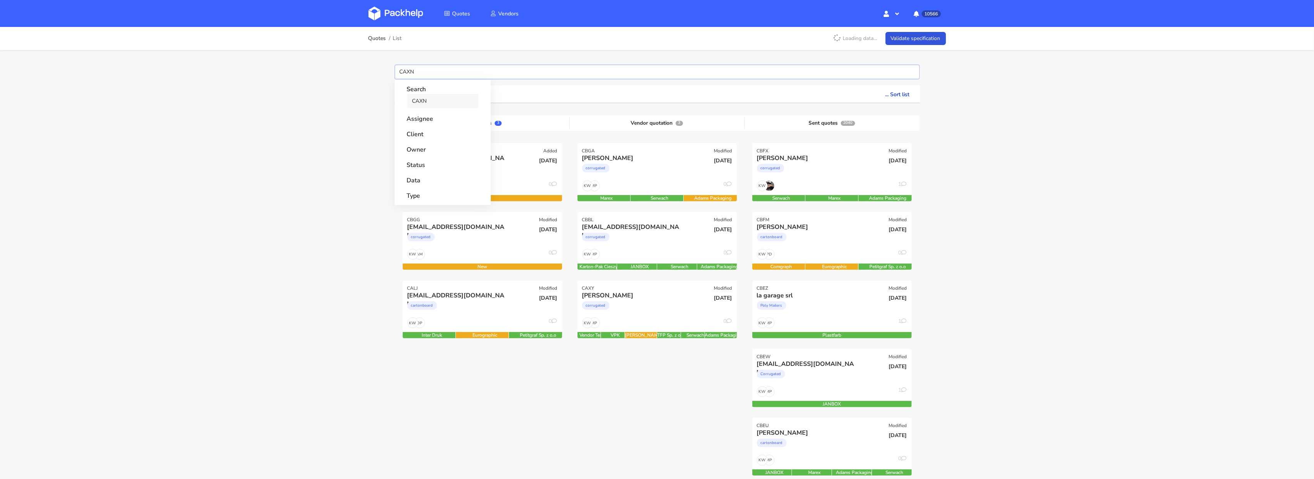
type input "CAXN"
click at [425, 100] on link "CAXN" at bounding box center [443, 101] width 72 height 14
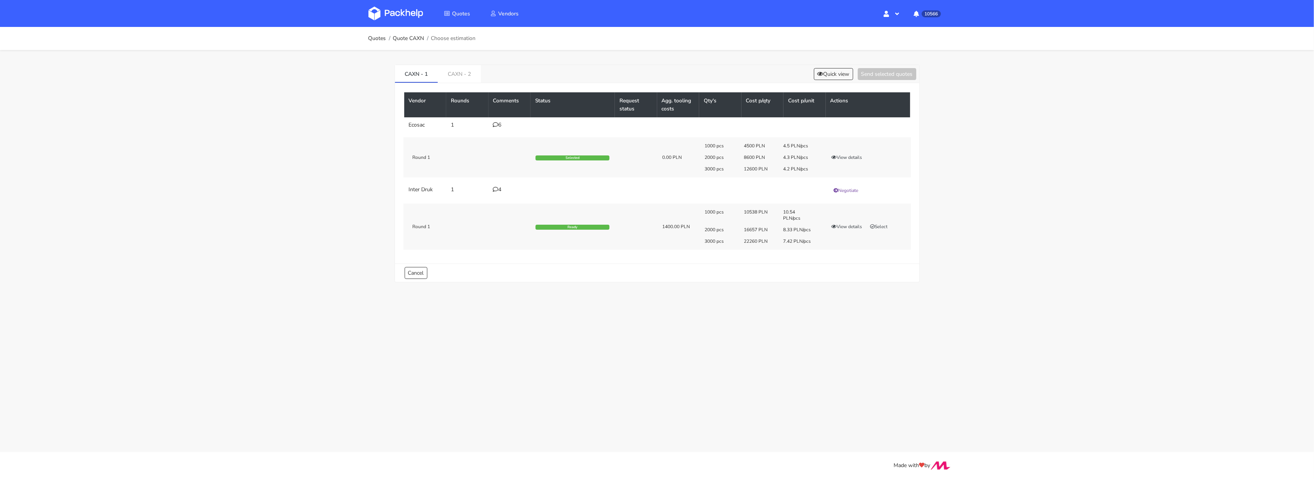
click at [495, 126] on icon at bounding box center [495, 124] width 5 height 5
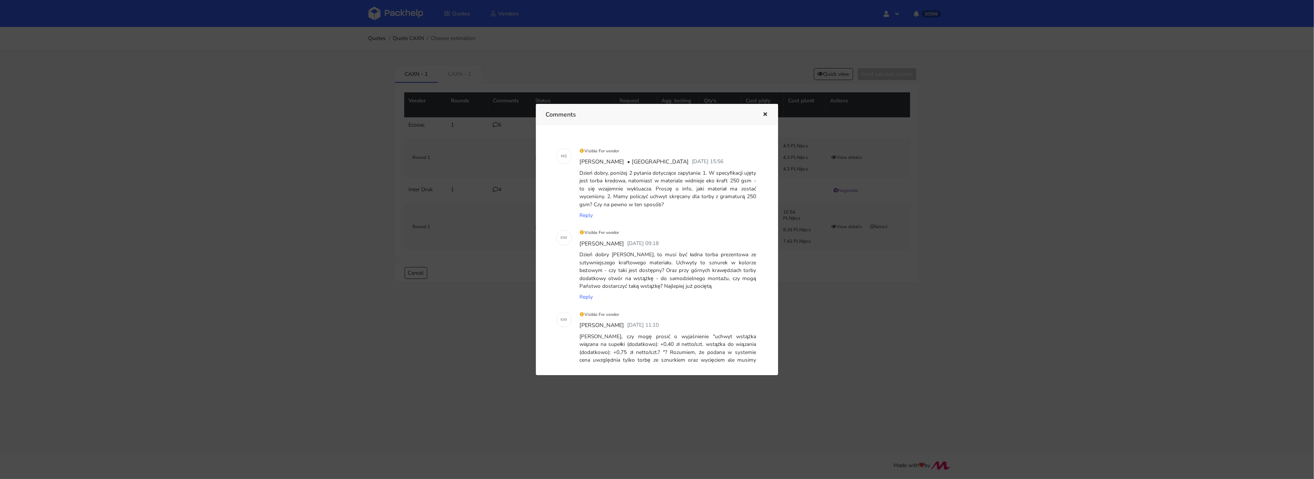
scroll to position [294, 0]
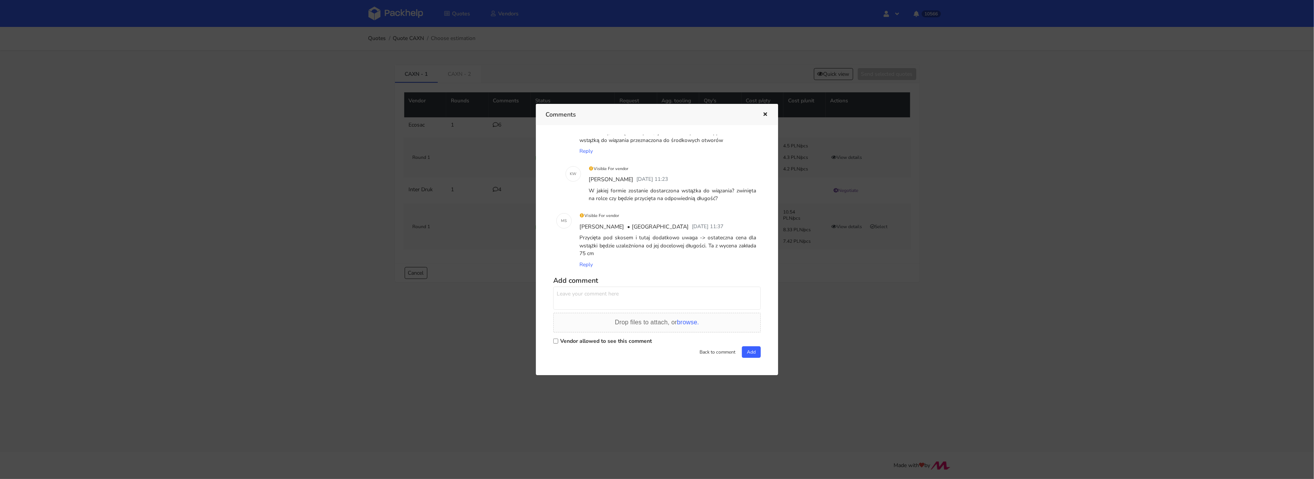
click at [564, 344] on label "Vendor allowed to see this comment" at bounding box center [606, 341] width 92 height 7
click at [558, 344] on input "Vendor allowed to see this comment" at bounding box center [555, 341] width 5 height 5
checkbox input "true"
click at [566, 300] on textarea at bounding box center [657, 298] width 208 height 23
click at [574, 302] on textarea "Dzień dobry Panie Michale, czy tutaj jest szansa na zadrukowanego sampla torby …" at bounding box center [657, 298] width 208 height 23
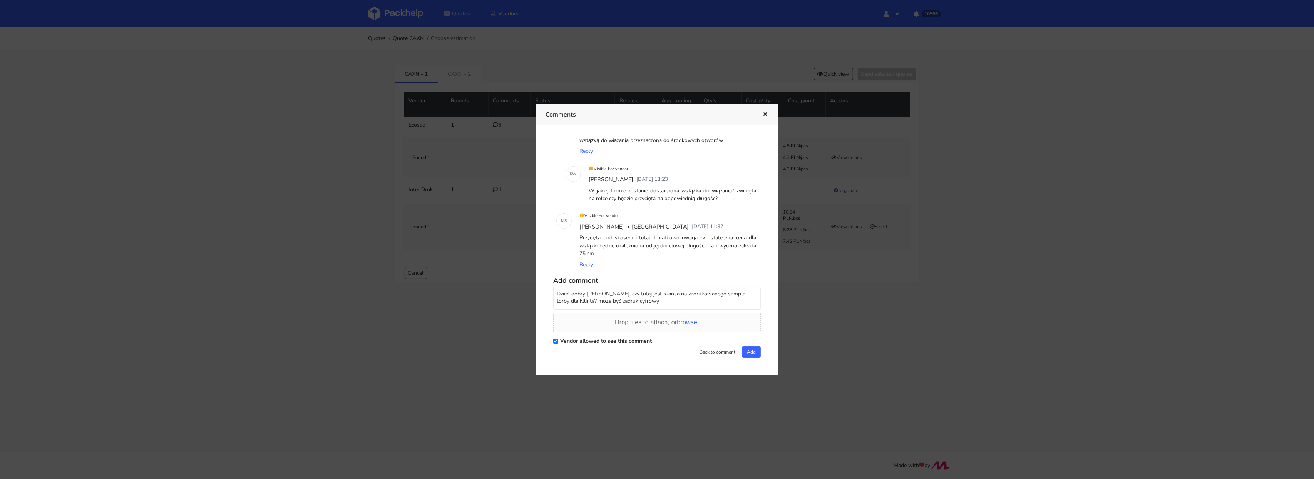
click at [634, 295] on textarea "Dzień dobry Panie Michale, czy tutaj jest szansa na zadrukowanego sampla torby …" at bounding box center [657, 298] width 208 height 23
click at [572, 301] on textarea "Dzień dobry Panie Michale, czy tutaj jest szansa na zadrukowanego sampla torby …" at bounding box center [657, 298] width 208 height 23
click at [625, 303] on textarea "Dzień dobry Panie Michale, czy tutaj jest szansa na zadrukowanego sampla torby …" at bounding box center [657, 298] width 208 height 23
type textarea "Dzień dobry Panie Michale, czy tutaj jest szansa na zadrukowanego sampla torby …"
click at [756, 354] on button "Add" at bounding box center [751, 352] width 19 height 12
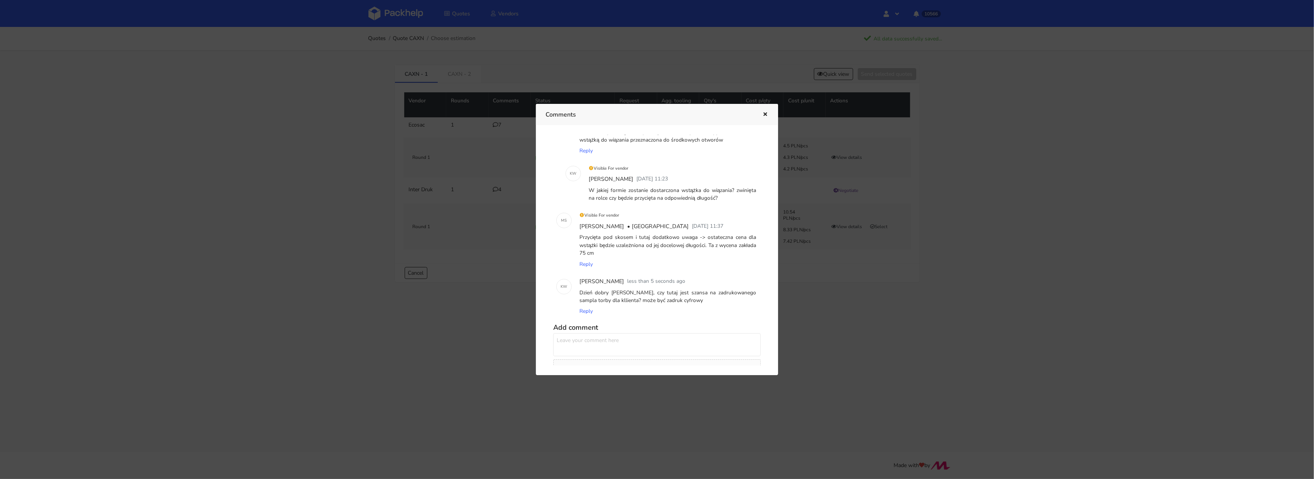
click at [319, 211] on div at bounding box center [657, 239] width 1314 height 479
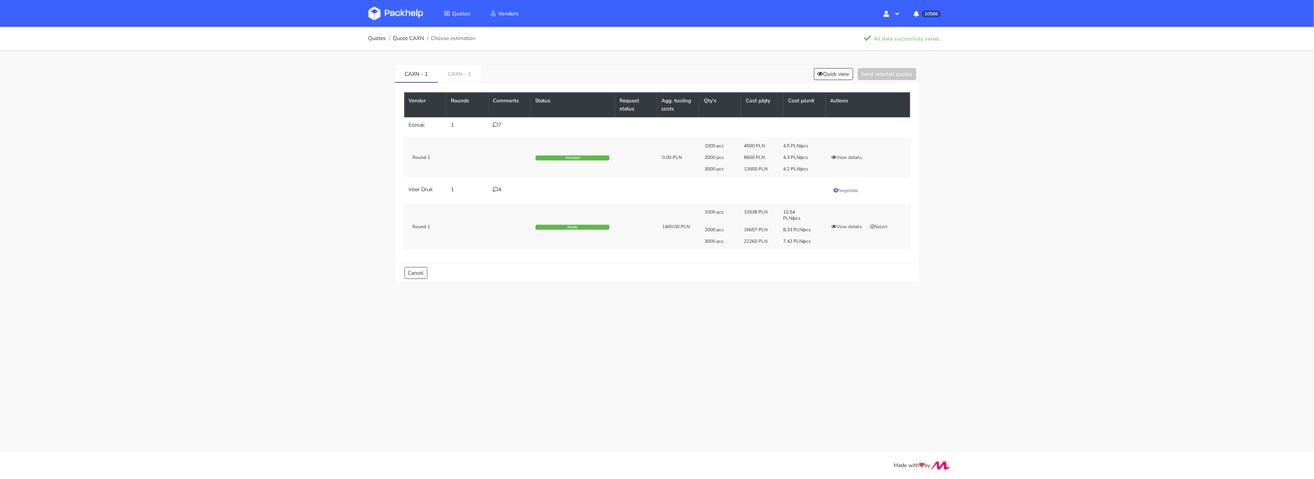
click at [401, 21] on link at bounding box center [401, 13] width 66 height 22
